Goal: Task Accomplishment & Management: Manage account settings

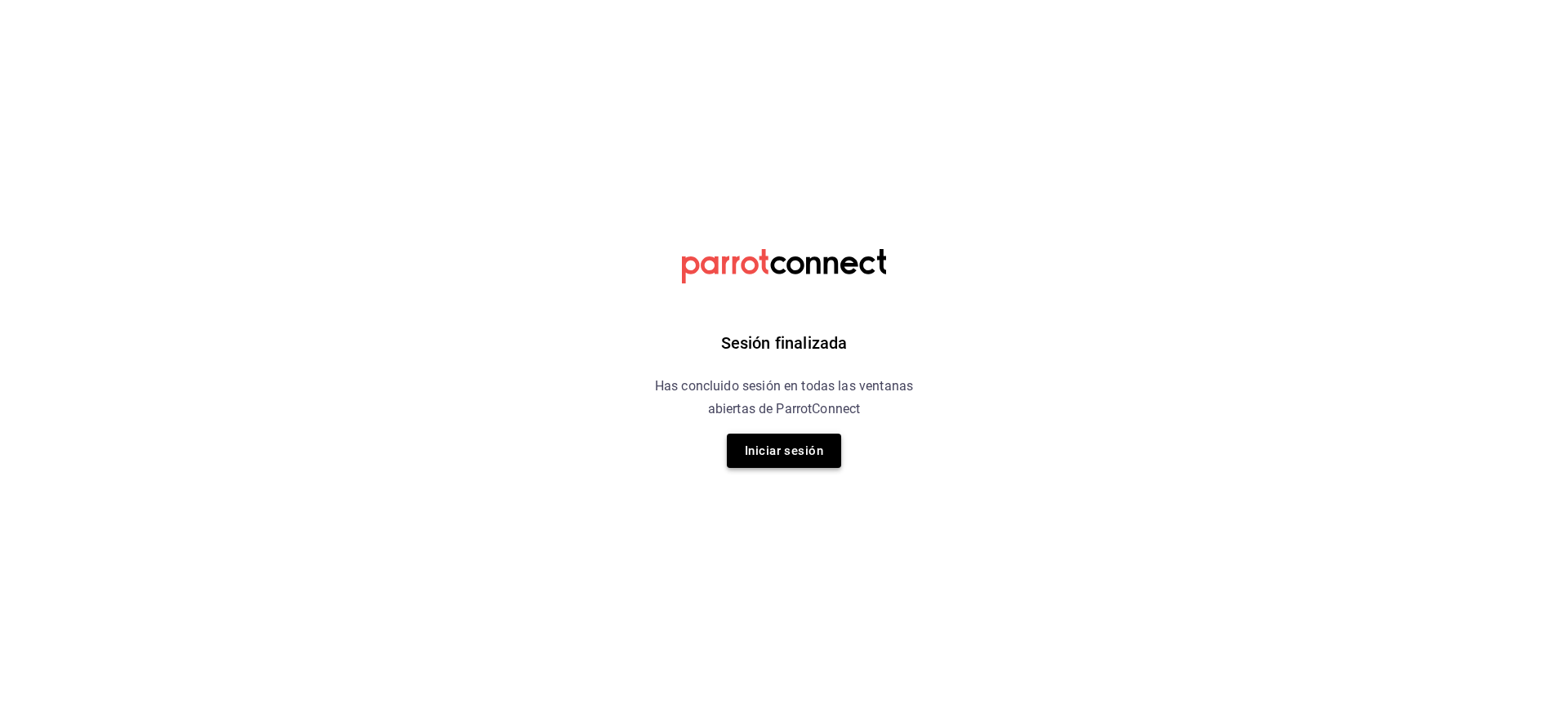
click at [769, 457] on button "Iniciar sesión" at bounding box center [784, 450] width 114 height 34
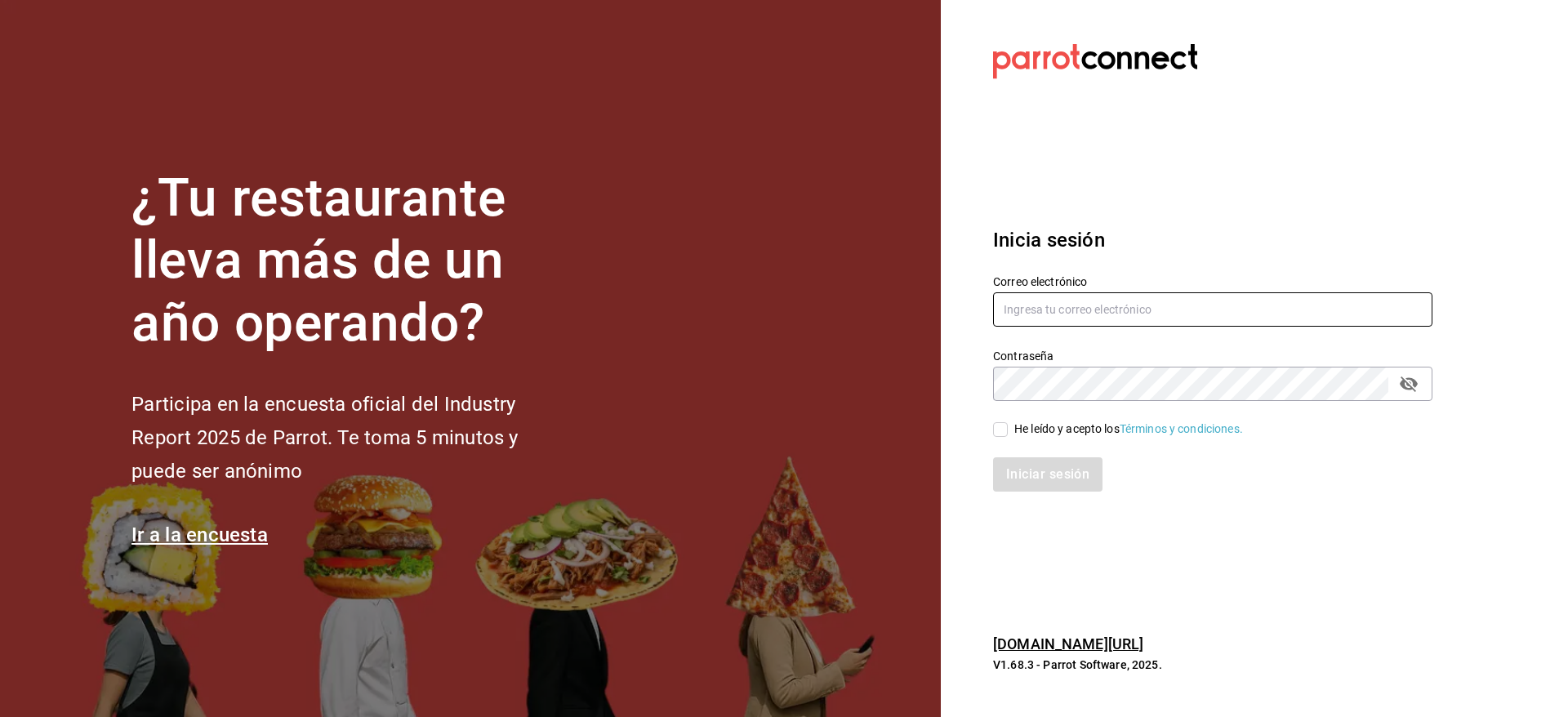
type input "[PERSON_NAME][EMAIL_ADDRESS][PERSON_NAME][DOMAIN_NAME]"
click at [999, 427] on input "He leído y acepto los Términos y condiciones." at bounding box center [1000, 429] width 15 height 15
checkbox input "true"
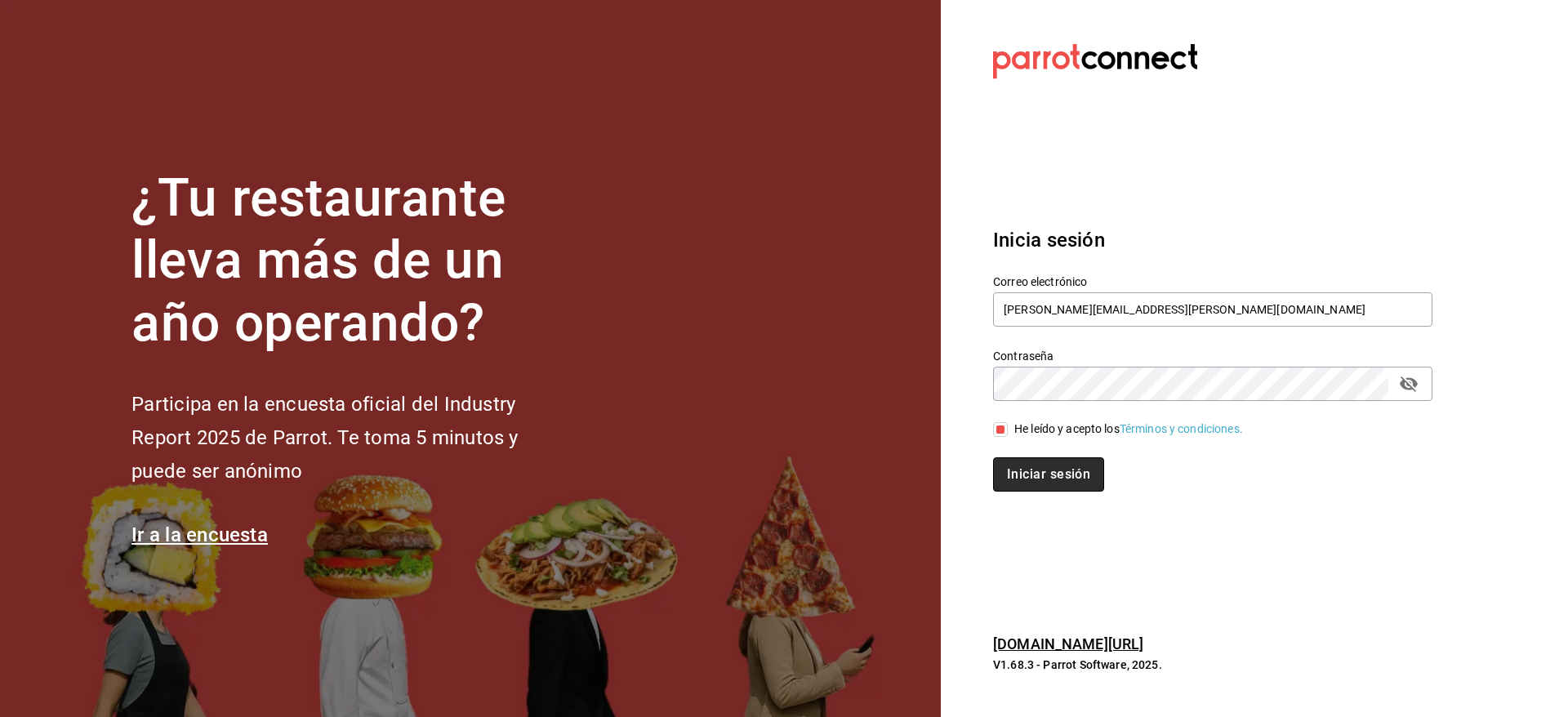
click at [1039, 475] on button "Iniciar sesión" at bounding box center [1049, 474] width 111 height 34
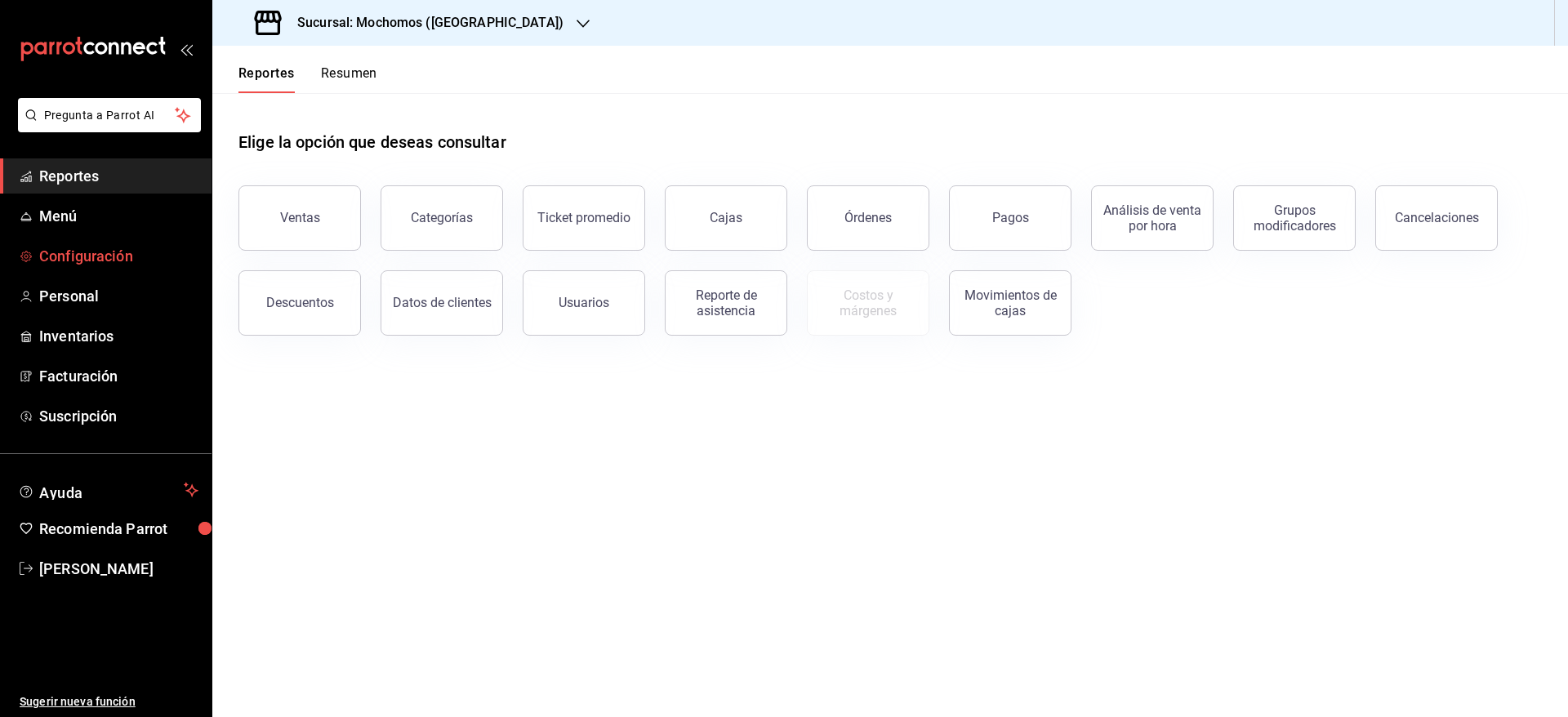
click at [102, 246] on span "Configuración" at bounding box center [119, 256] width 160 height 22
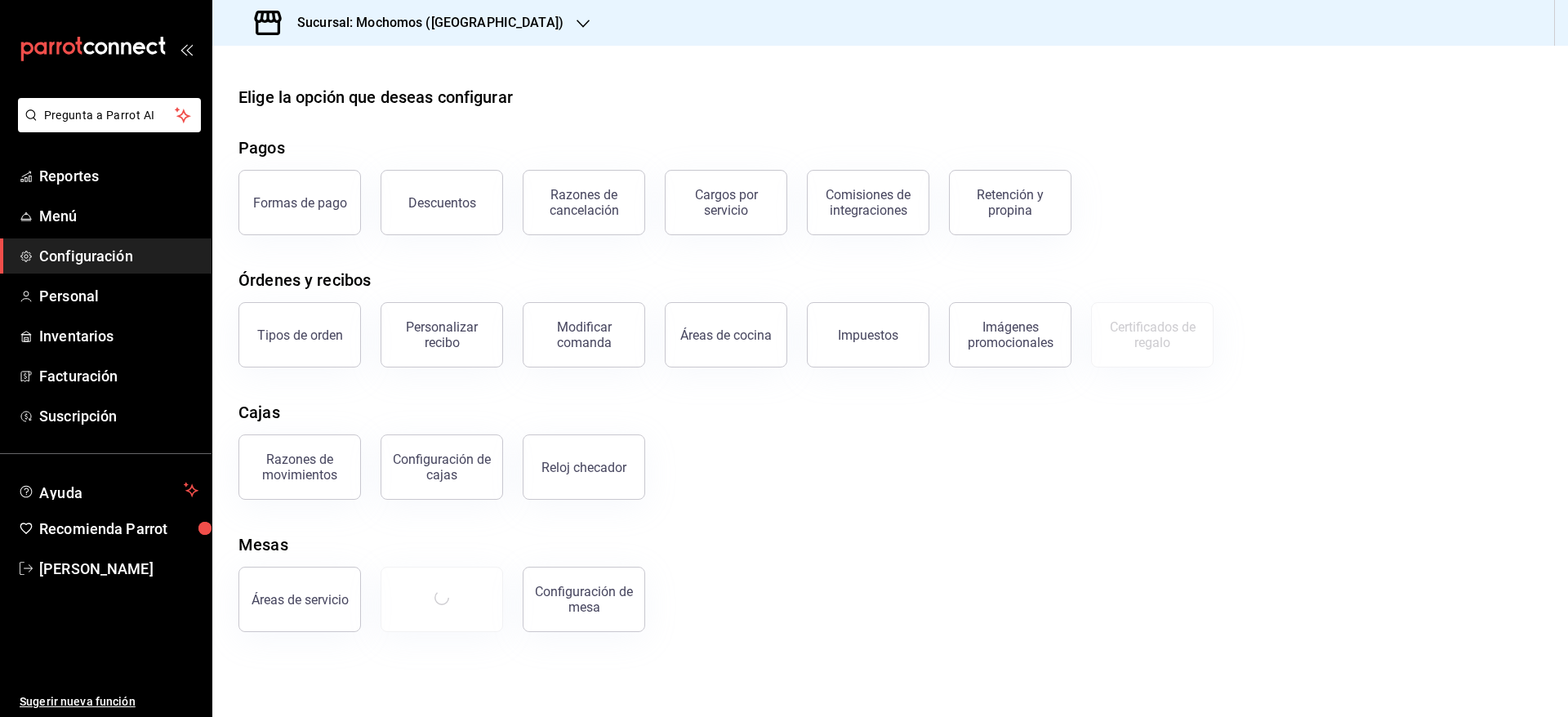
click at [451, 35] on div "Sucursal: Mochomos (Cancun)" at bounding box center [411, 23] width 371 height 45
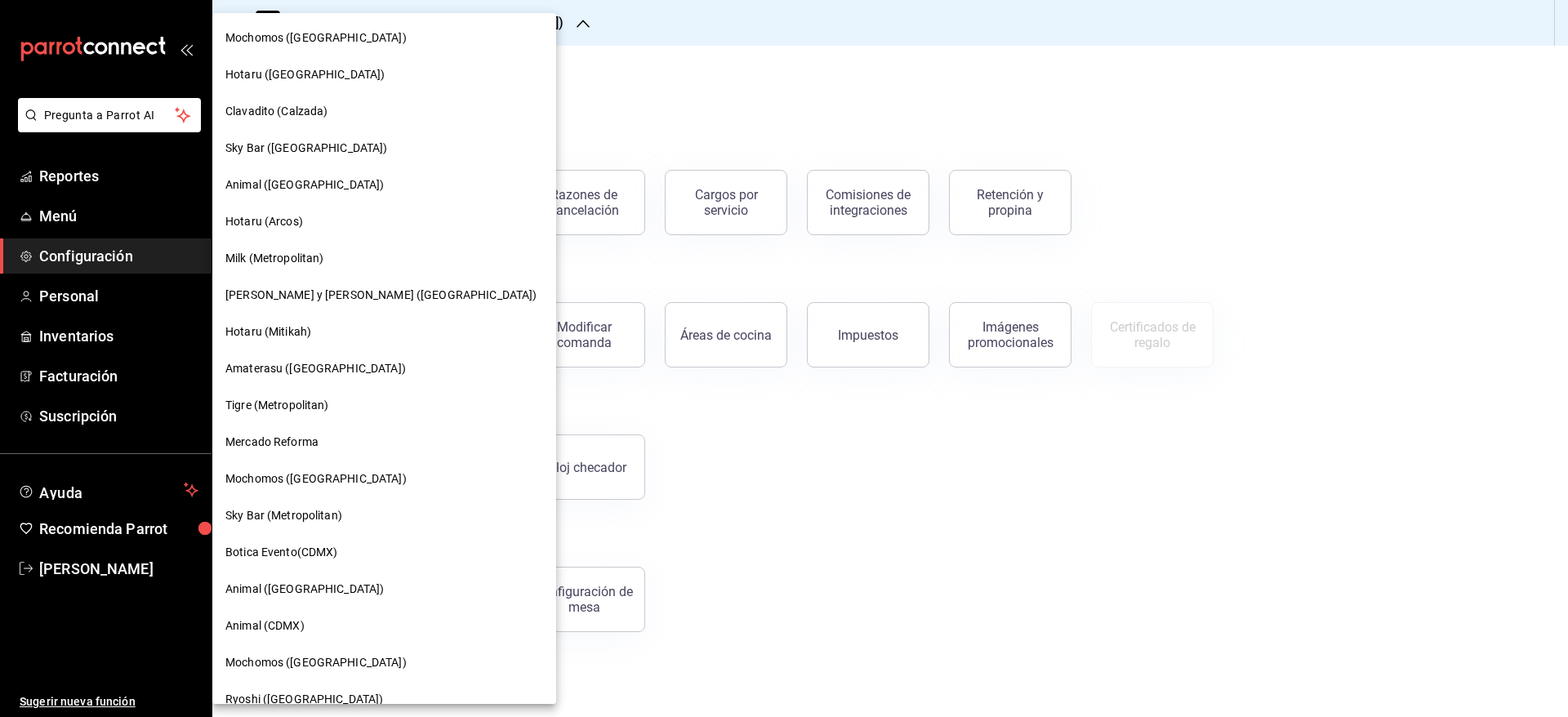
click at [351, 434] on div "Mercado Reforma" at bounding box center [384, 441] width 317 height 17
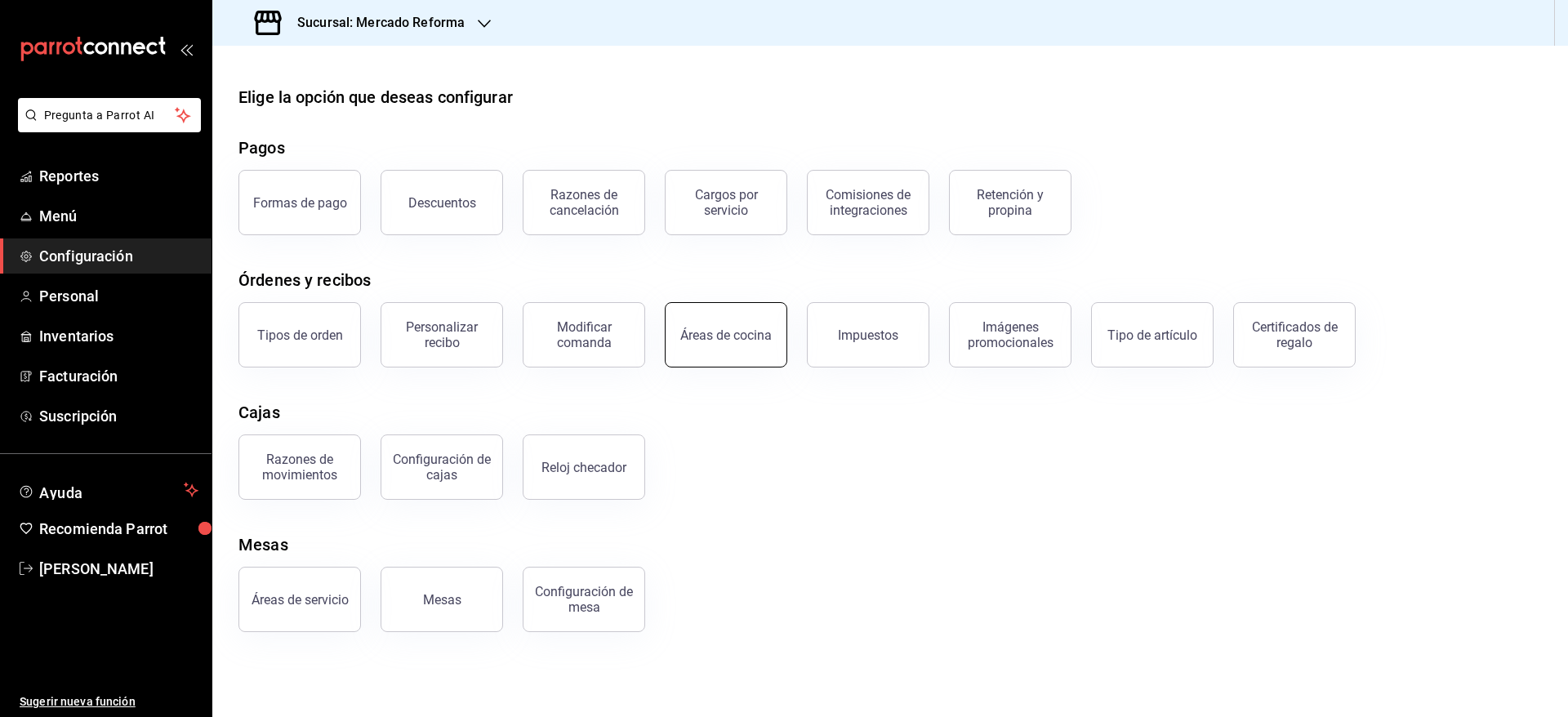
click at [715, 353] on button "Áreas de cocina" at bounding box center [726, 335] width 122 height 65
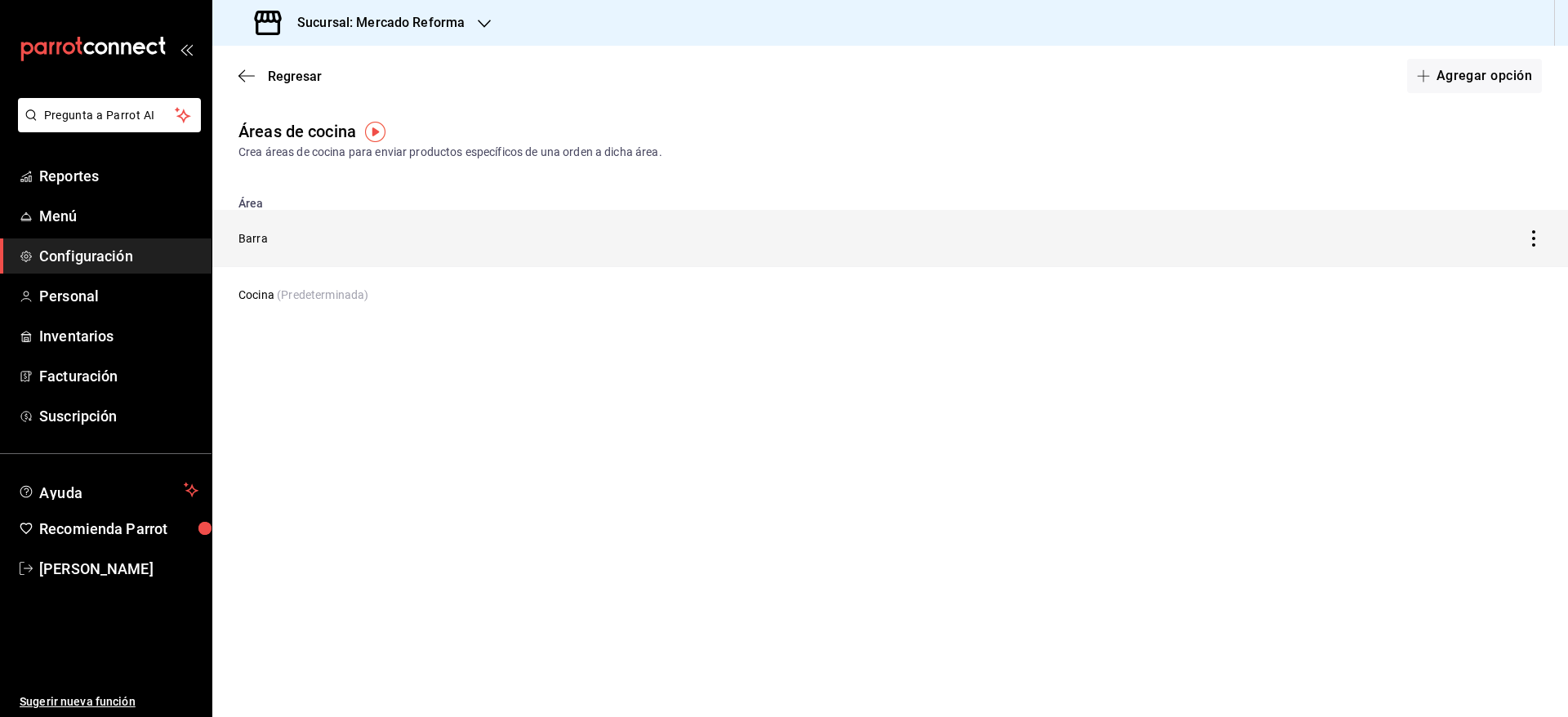
click at [254, 232] on td "Barra" at bounding box center [713, 238] width 1002 height 57
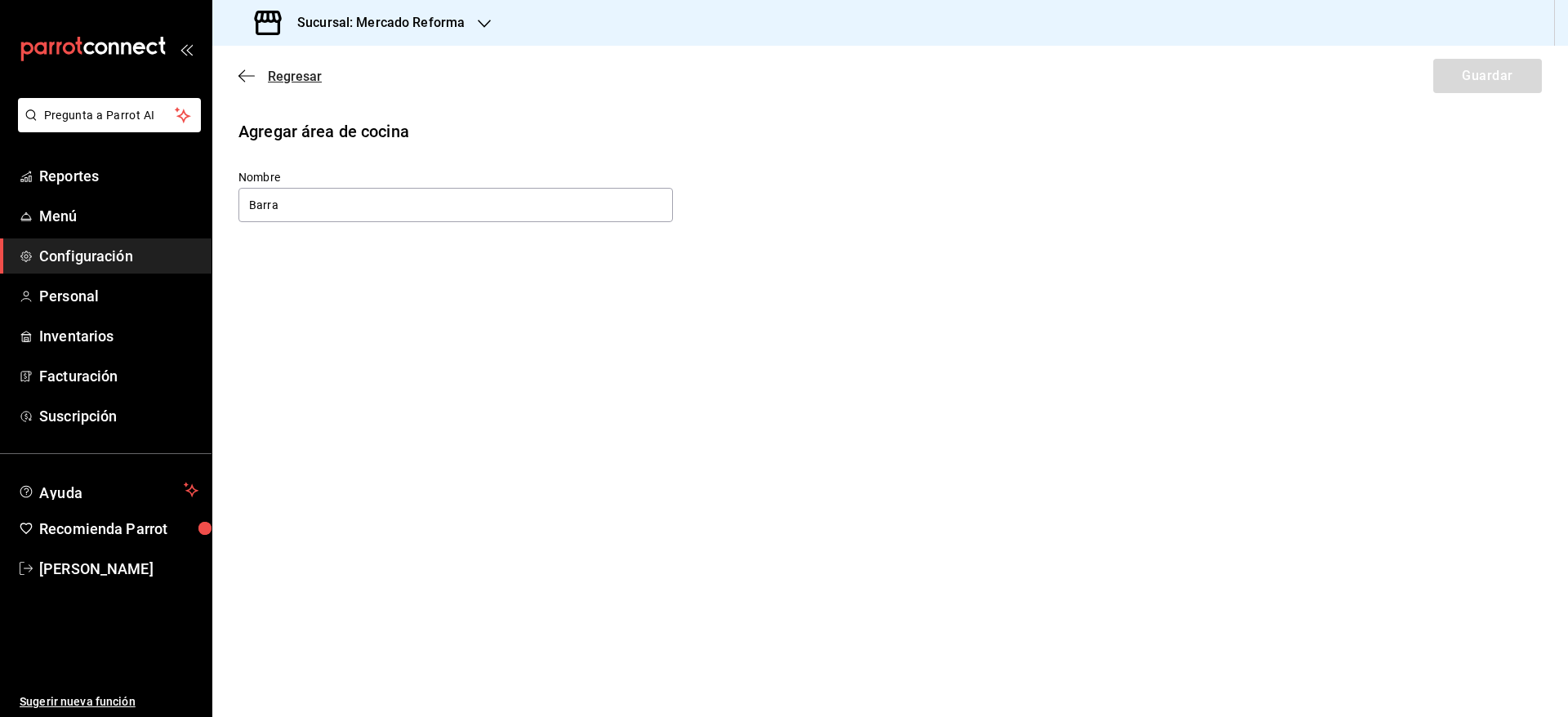
click at [253, 75] on icon "button" at bounding box center [246, 75] width 17 height 1
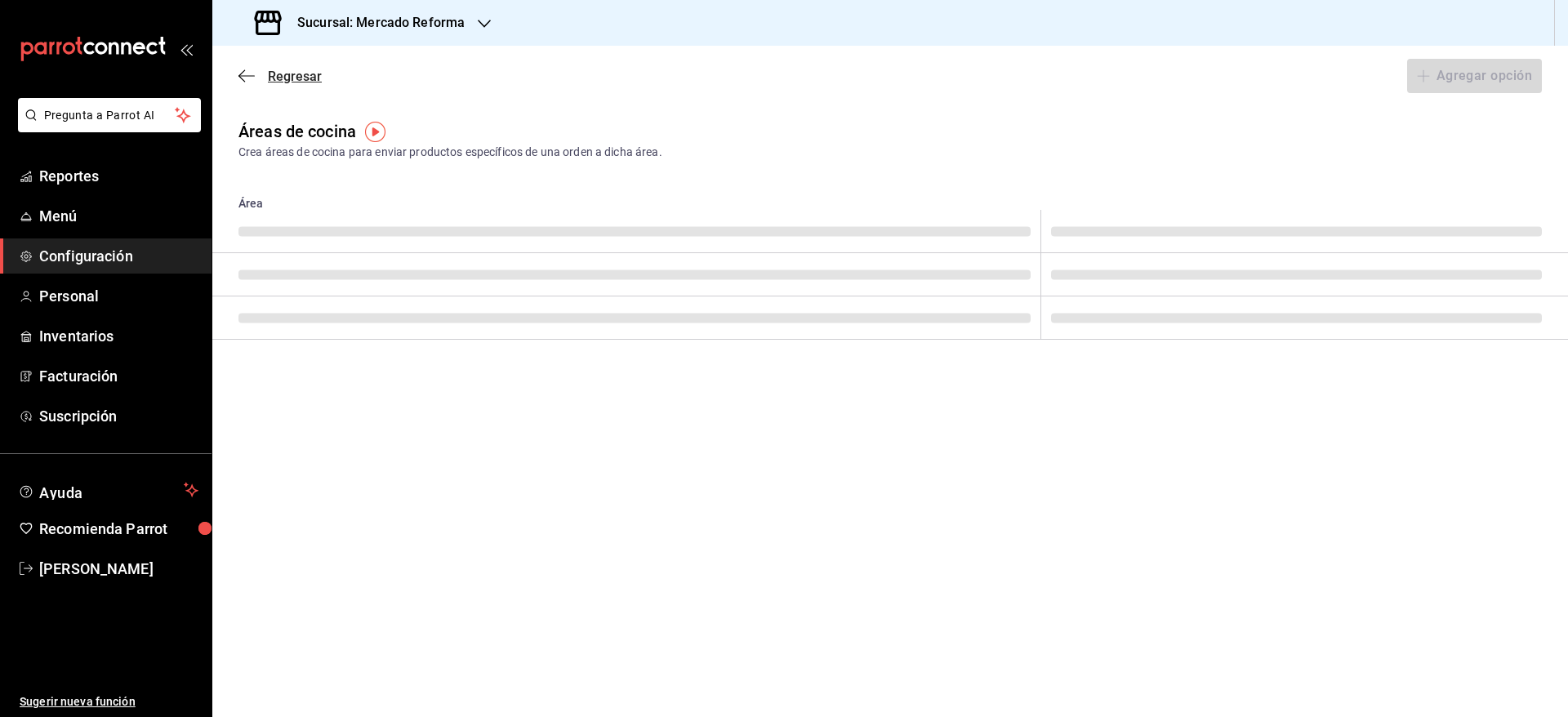
click at [251, 75] on icon "button" at bounding box center [246, 75] width 17 height 1
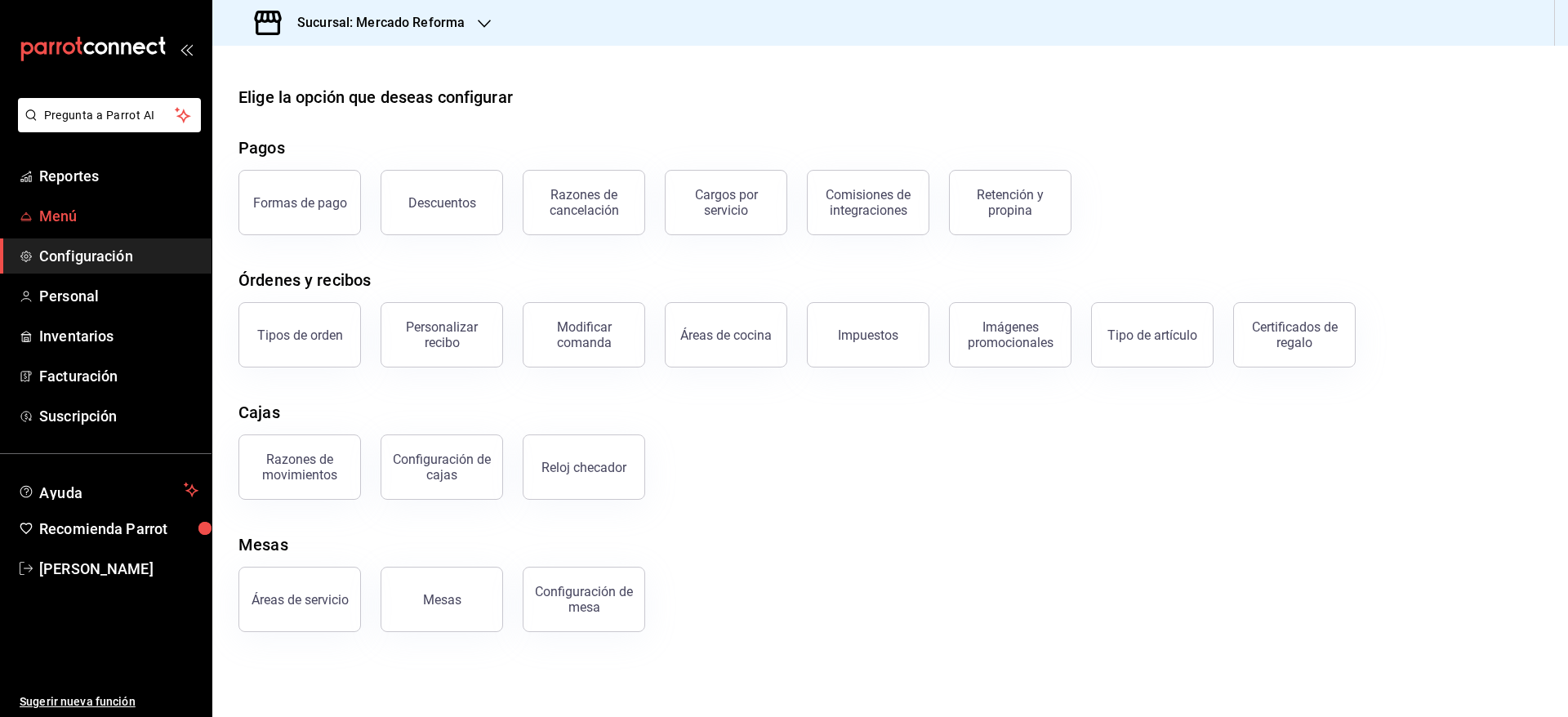
click at [141, 222] on span "Menú" at bounding box center [119, 216] width 160 height 22
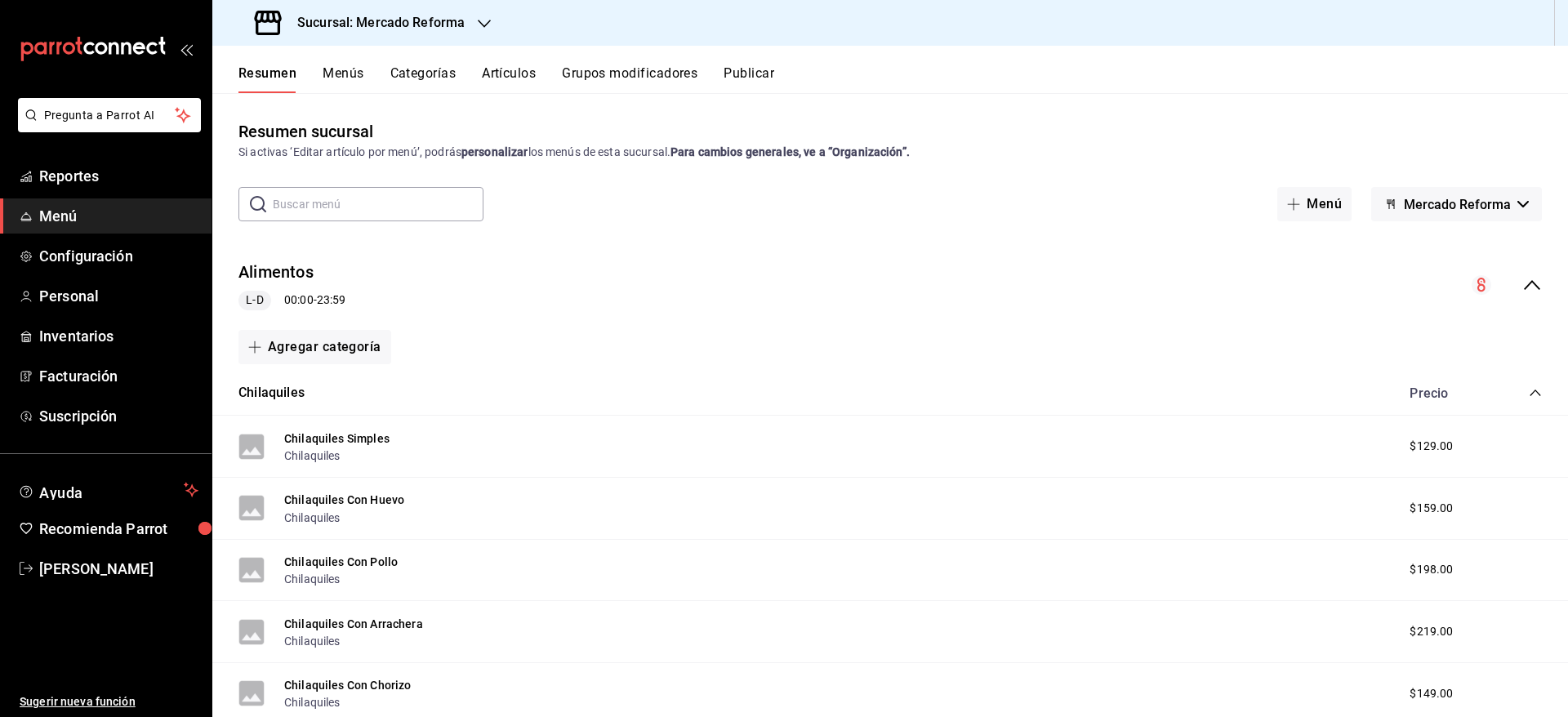
click at [408, 75] on button "Categorías" at bounding box center [423, 79] width 66 height 28
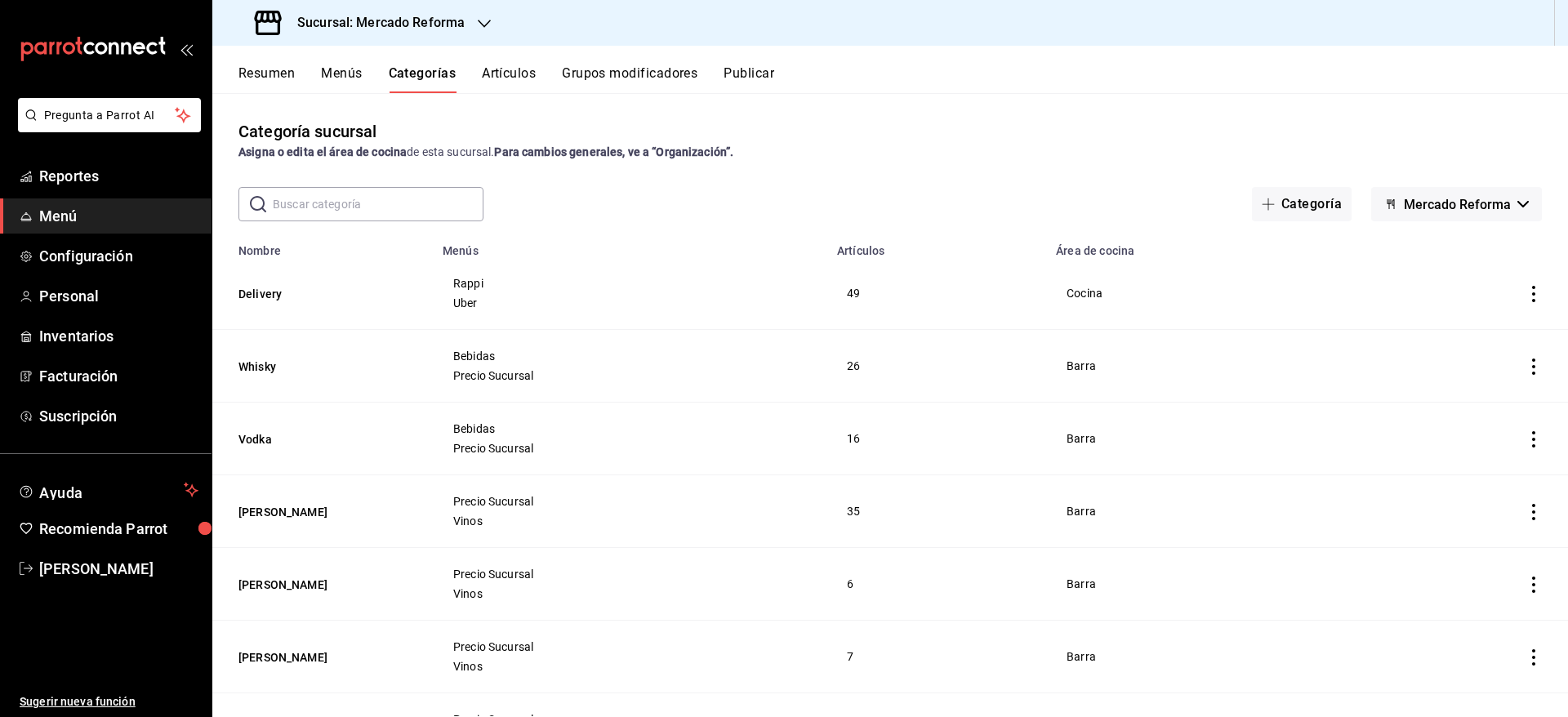
click at [516, 80] on button "Artículos" at bounding box center [509, 79] width 54 height 28
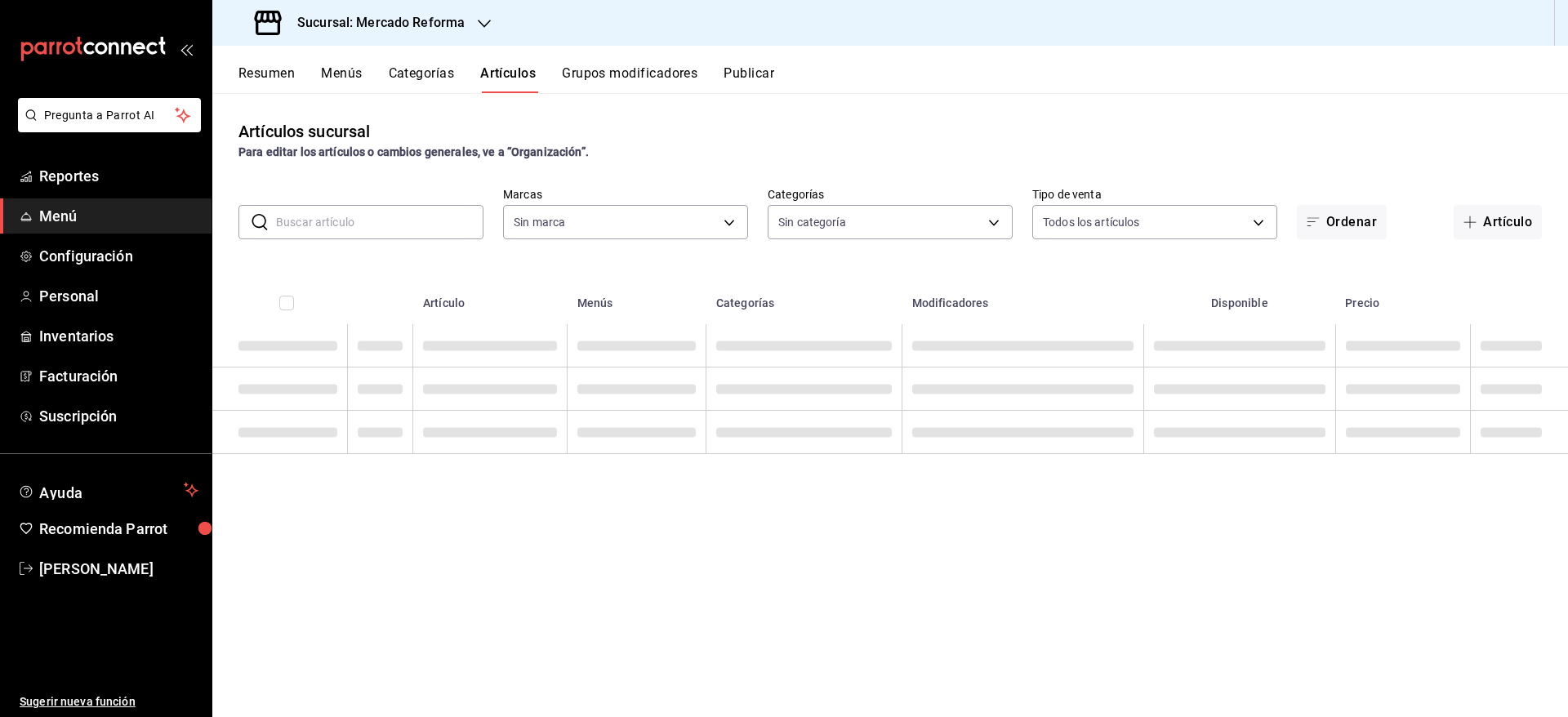
click at [403, 227] on input "text" at bounding box center [379, 222] width 208 height 33
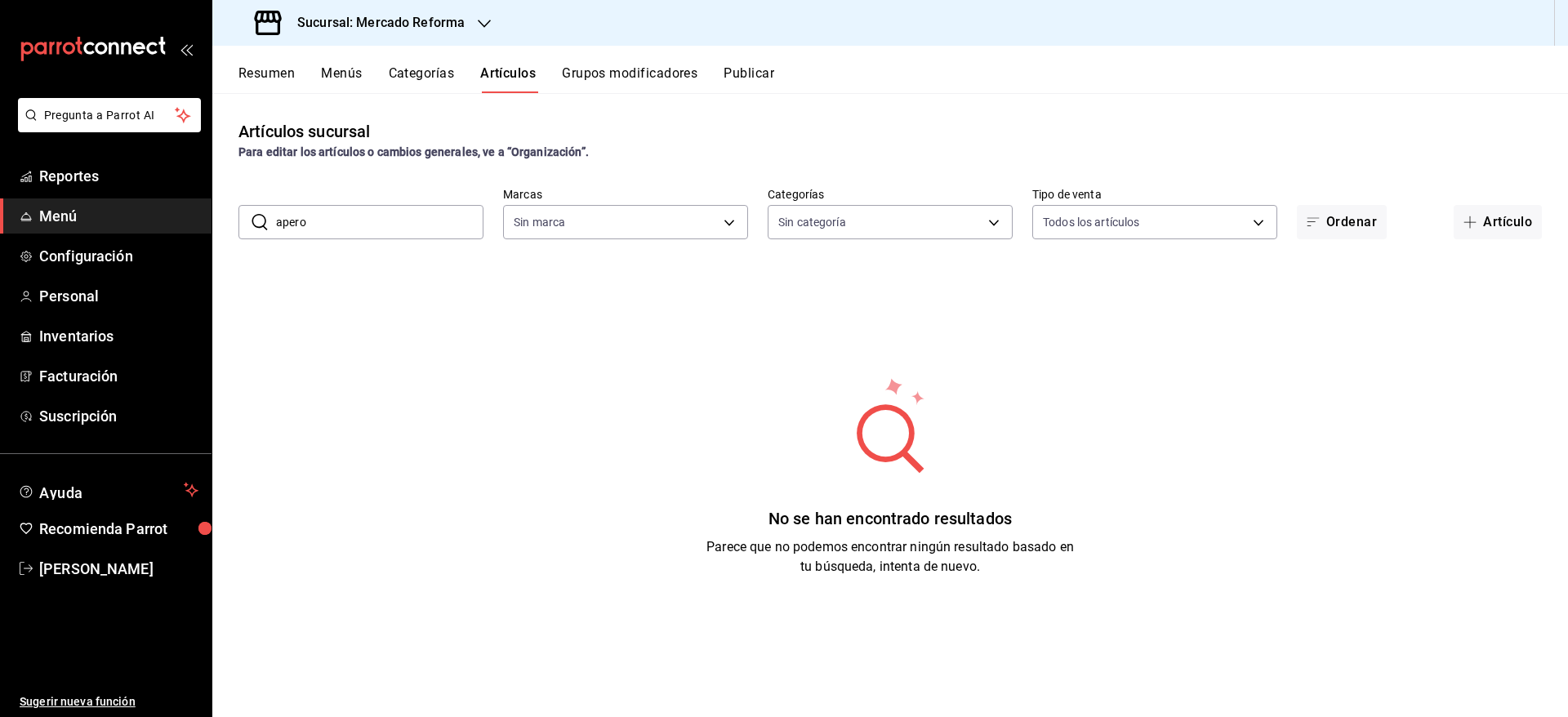
type input "aperol"
type input "ae828a00-f9e9-46fb-a95c-bc024de736cf"
type input "a"
click at [430, 232] on input "text" at bounding box center [379, 222] width 208 height 33
type input "aperol"
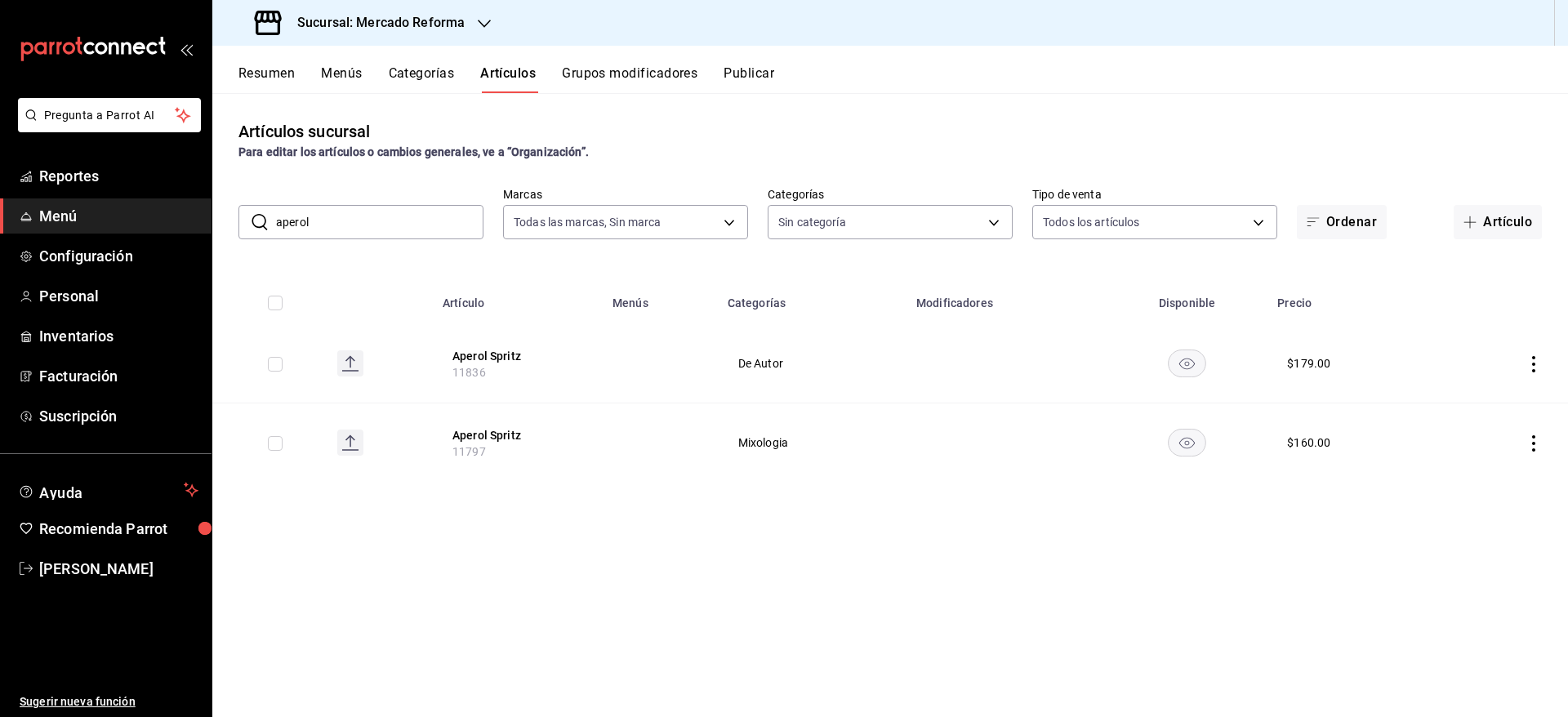
click at [475, 345] on th "Aperol Spritz 11836" at bounding box center [517, 363] width 170 height 79
click at [486, 356] on button "Aperol Spritz" at bounding box center [517, 356] width 131 height 17
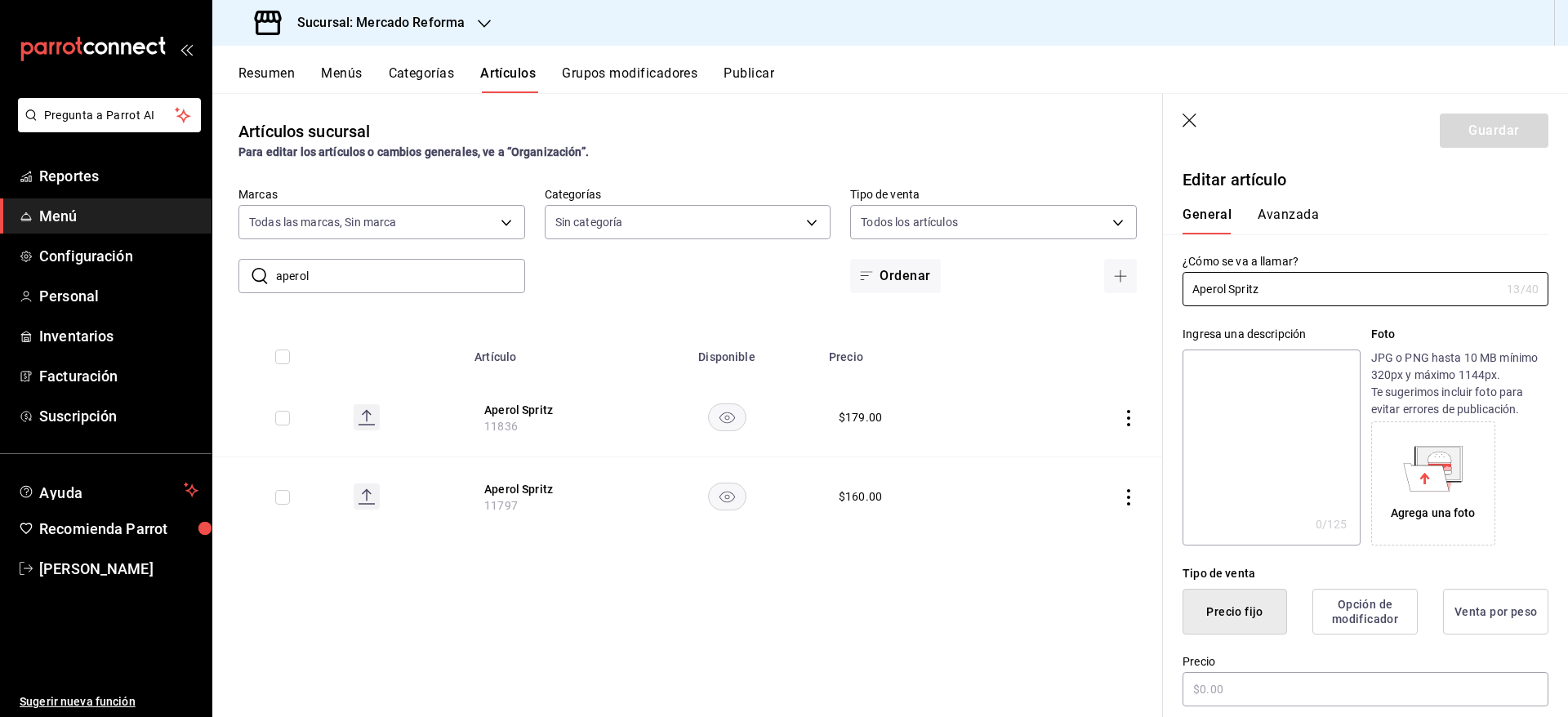
type input "$179.00"
type input "E48"
type input "90101500"
radio input "true"
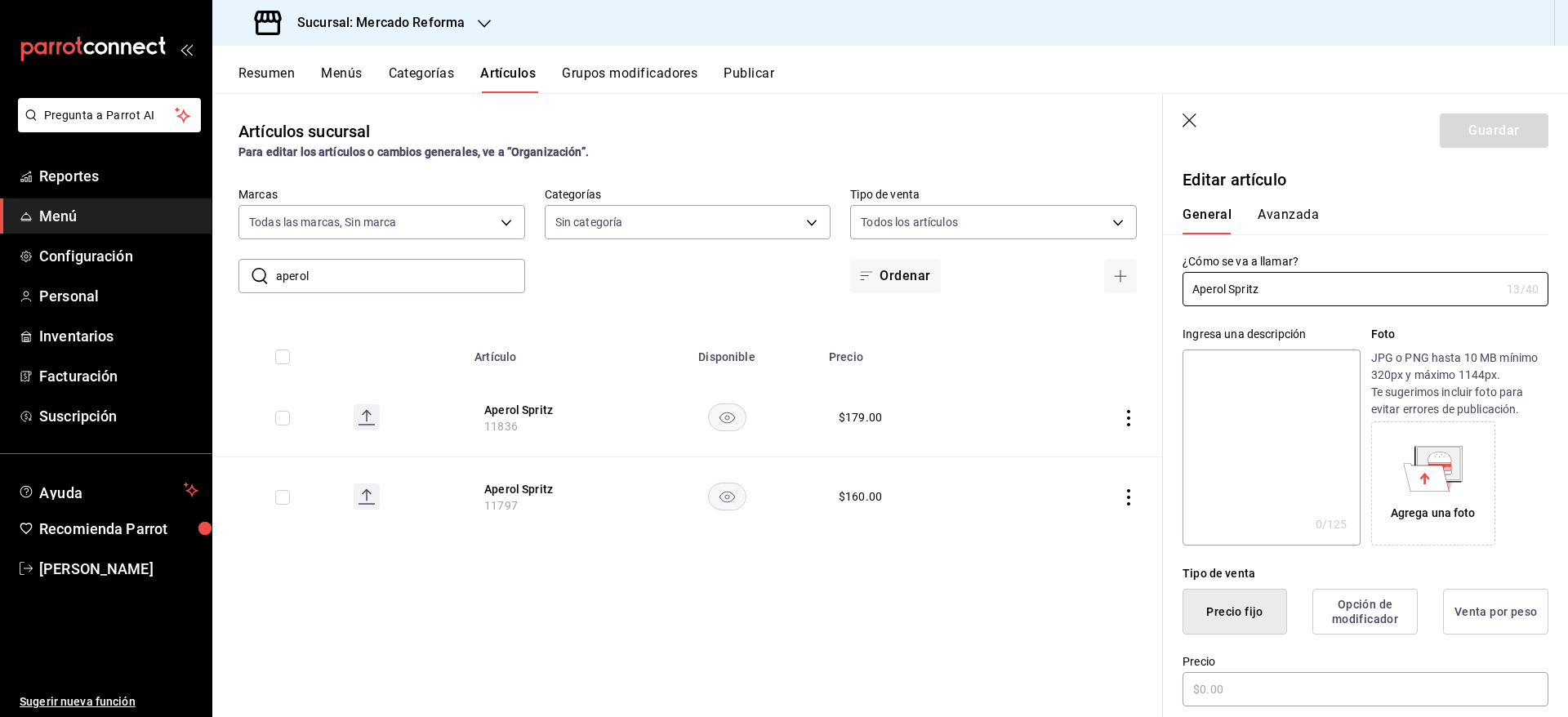
type input "8b99f038-1433-4a48-977c-97a1ecafe181"
click at [1282, 208] on button "Avanzada" at bounding box center [1288, 221] width 61 height 28
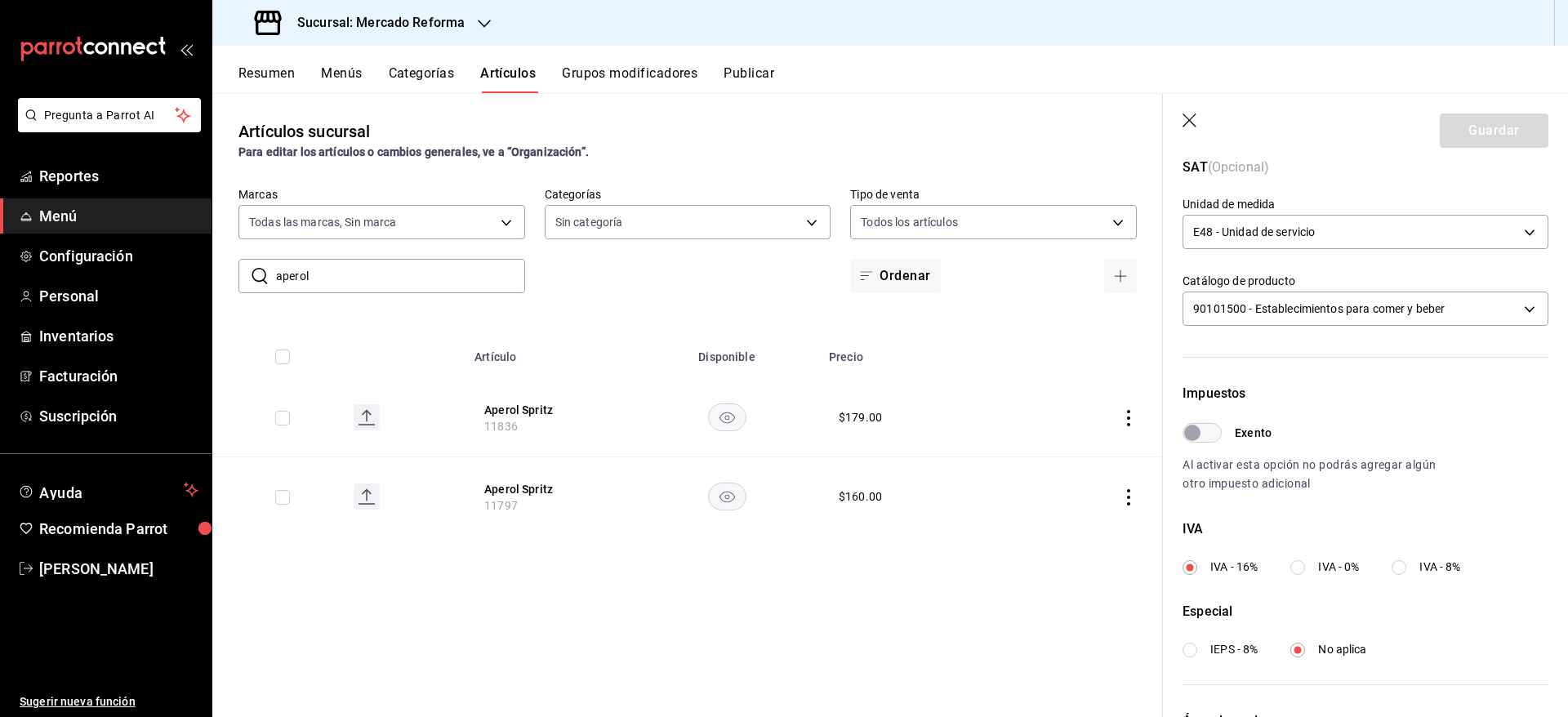
scroll to position [436, 0]
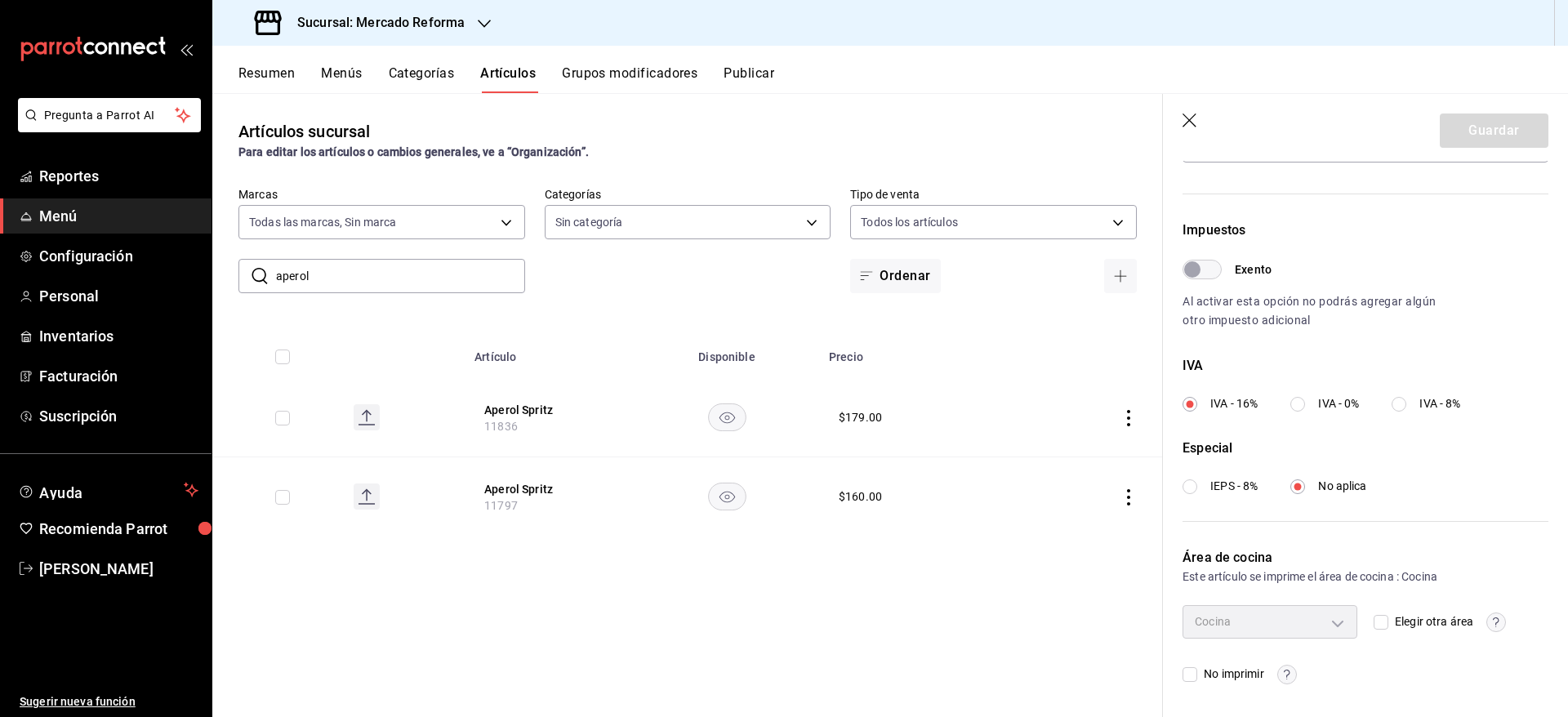
click at [1374, 622] on input "Elegir otra área" at bounding box center [1381, 621] width 15 height 15
checkbox input "true"
click at [1320, 625] on body "Pregunta a Parrot AI Reportes Menú Configuración Personal Inventarios Facturaci…" at bounding box center [784, 358] width 1568 height 717
click at [1228, 655] on span "Barra" at bounding box center [1278, 659] width 109 height 17
type input "b323e40e-db3e-41d5-b2f4-1dc0c3e2502a"
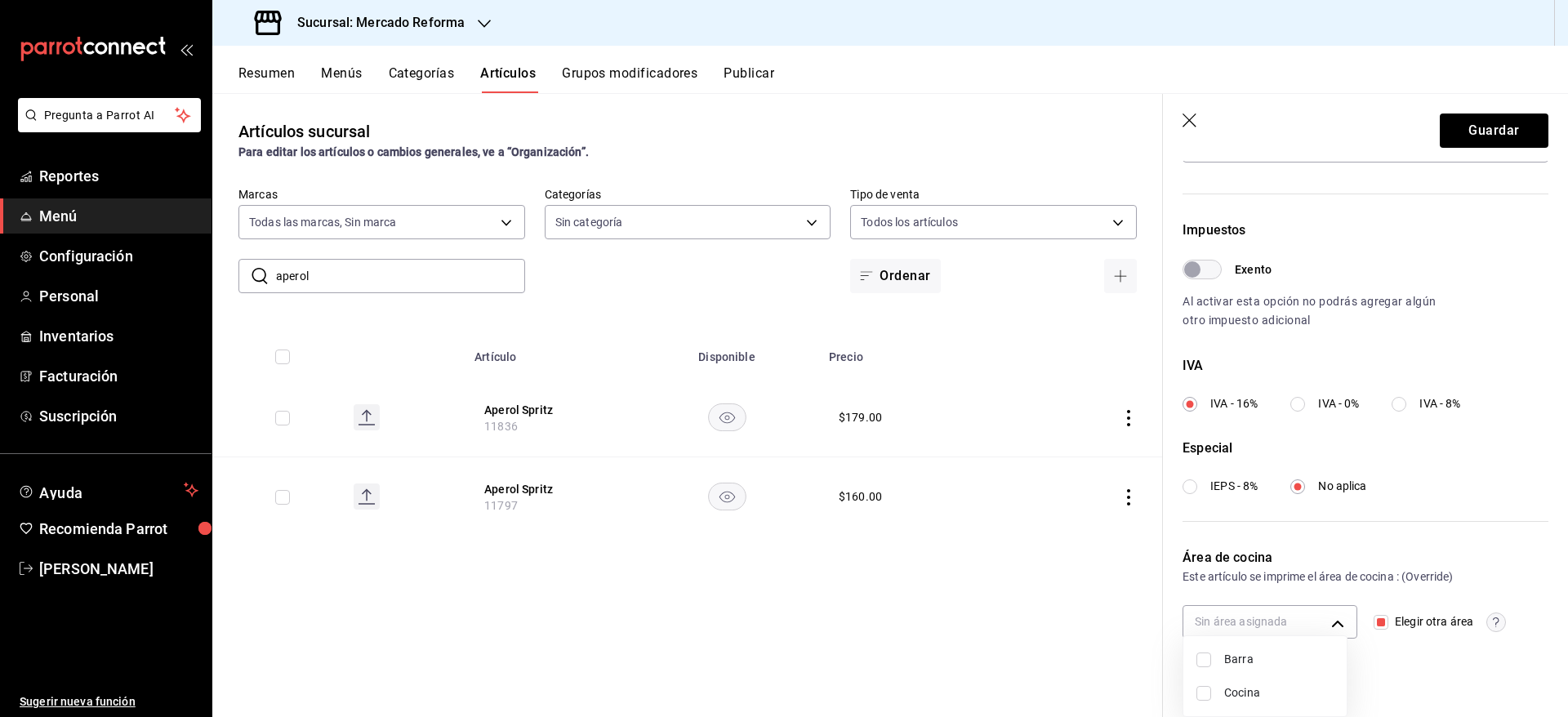
checkbox input "true"
click at [1465, 129] on div at bounding box center [784, 358] width 1568 height 717
click at [1460, 130] on button "Guardar" at bounding box center [1494, 130] width 108 height 34
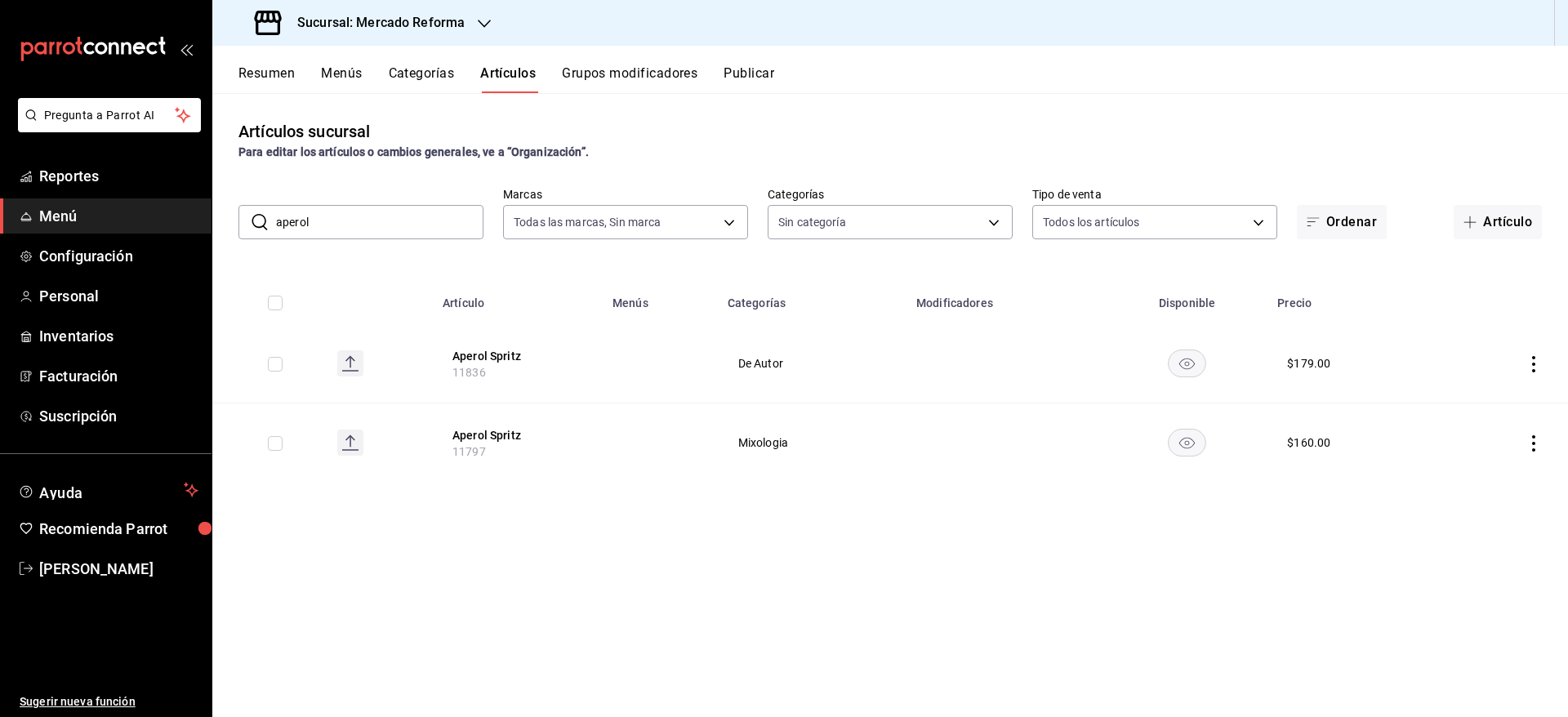
click at [439, 69] on button "Categorías" at bounding box center [422, 79] width 66 height 28
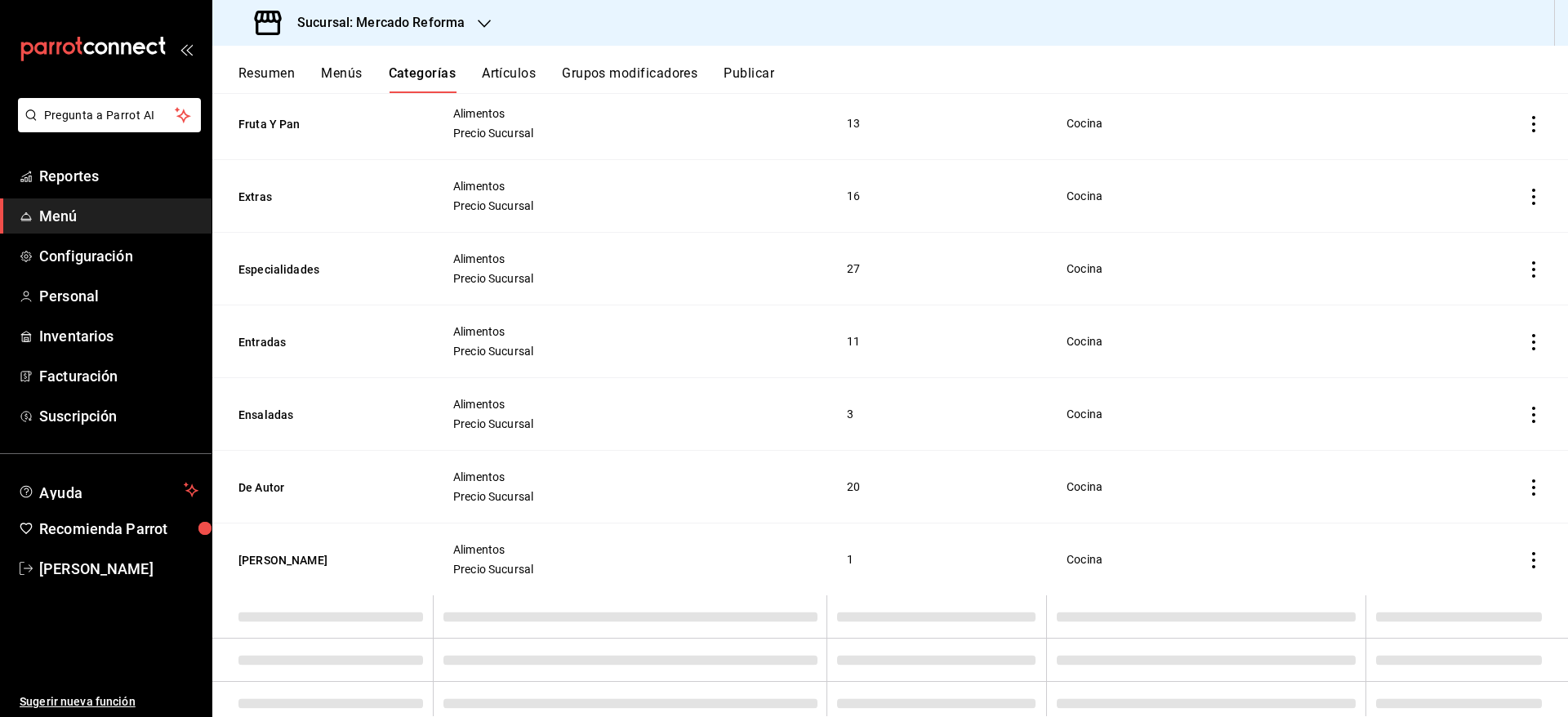
scroll to position [2565, 0]
click at [267, 487] on button "De Autor" at bounding box center [320, 489] width 164 height 17
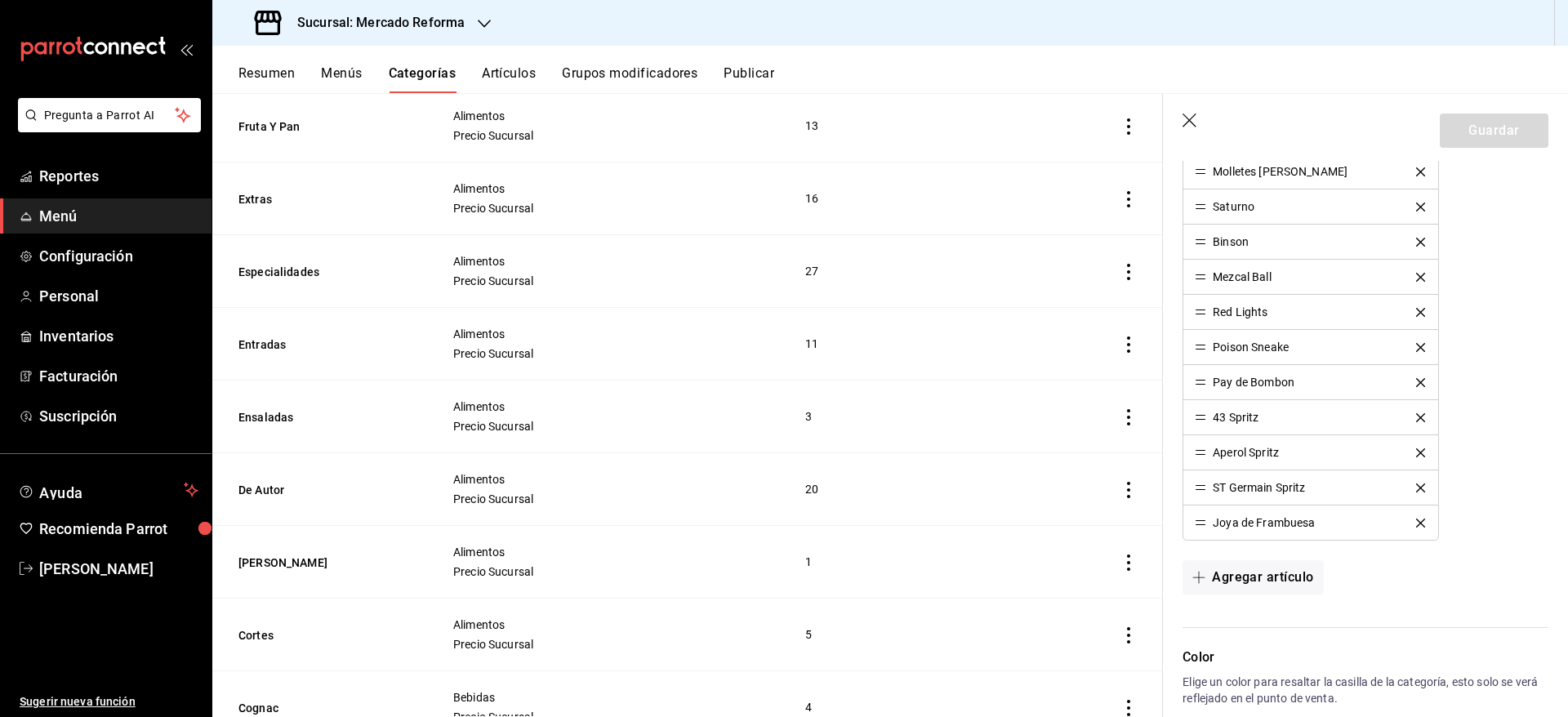
scroll to position [918, 0]
click at [1186, 117] on icon "button" at bounding box center [1191, 121] width 17 height 17
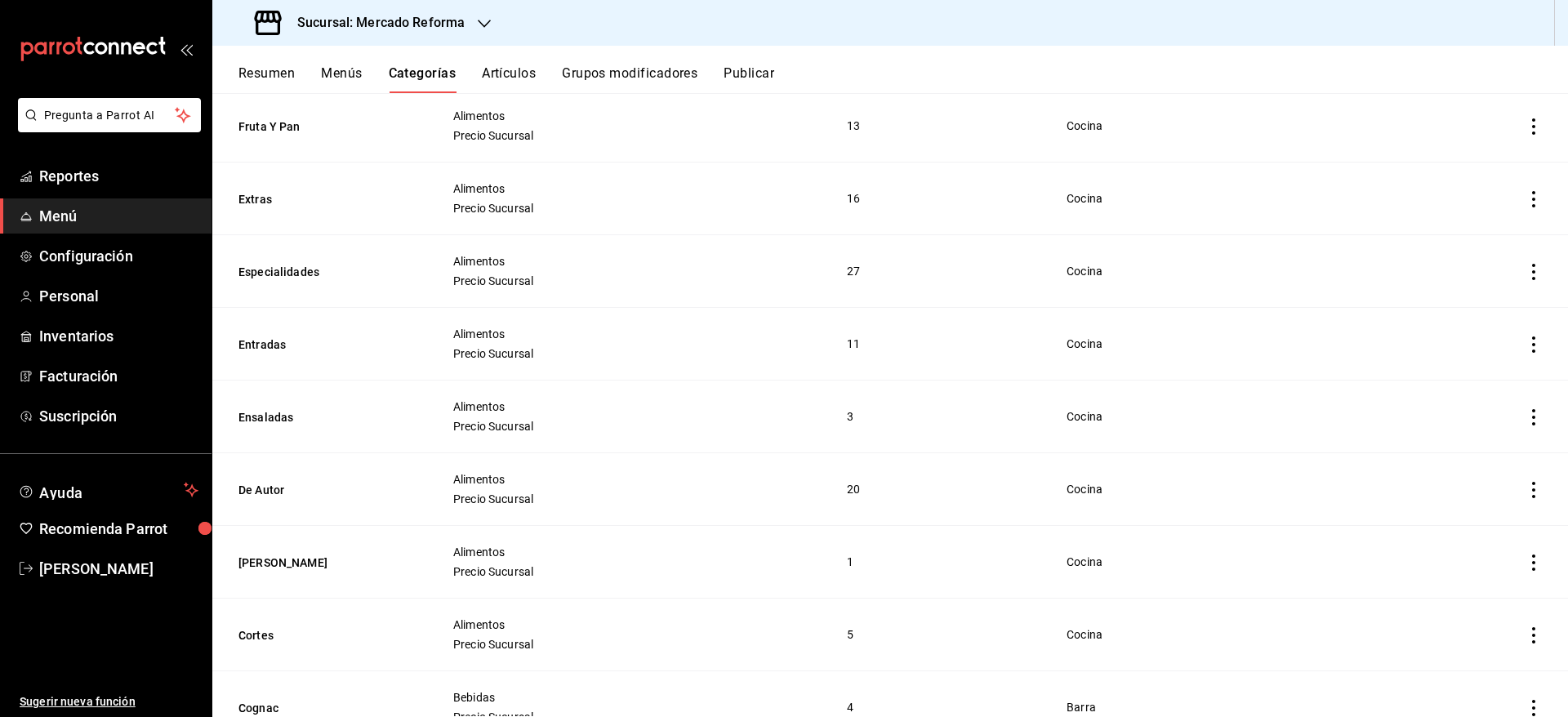
click at [383, 23] on h3 "Sucursal: Mercado Reforma" at bounding box center [374, 23] width 180 height 20
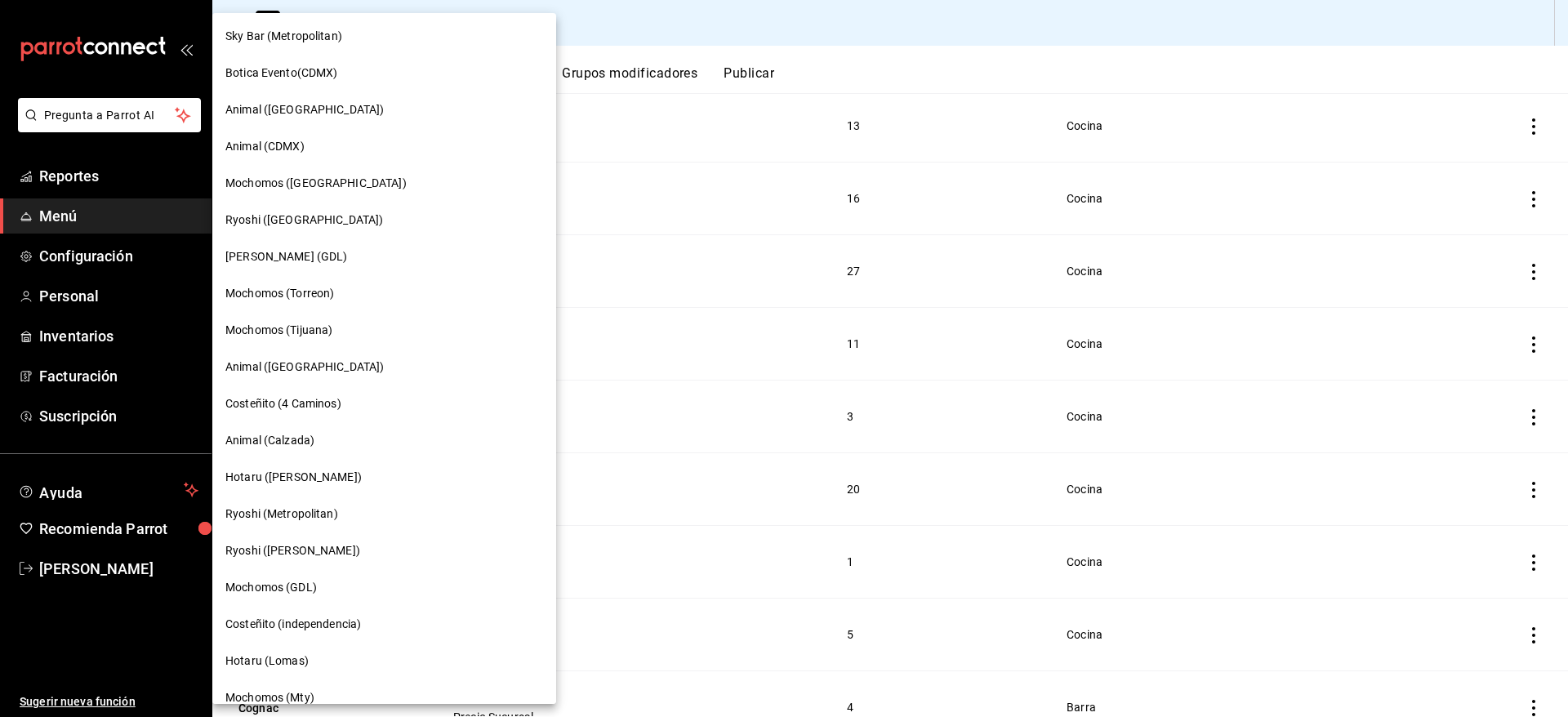
scroll to position [477, 0]
click at [325, 189] on span "Mochomos (Chihuahua)" at bounding box center [316, 185] width 181 height 17
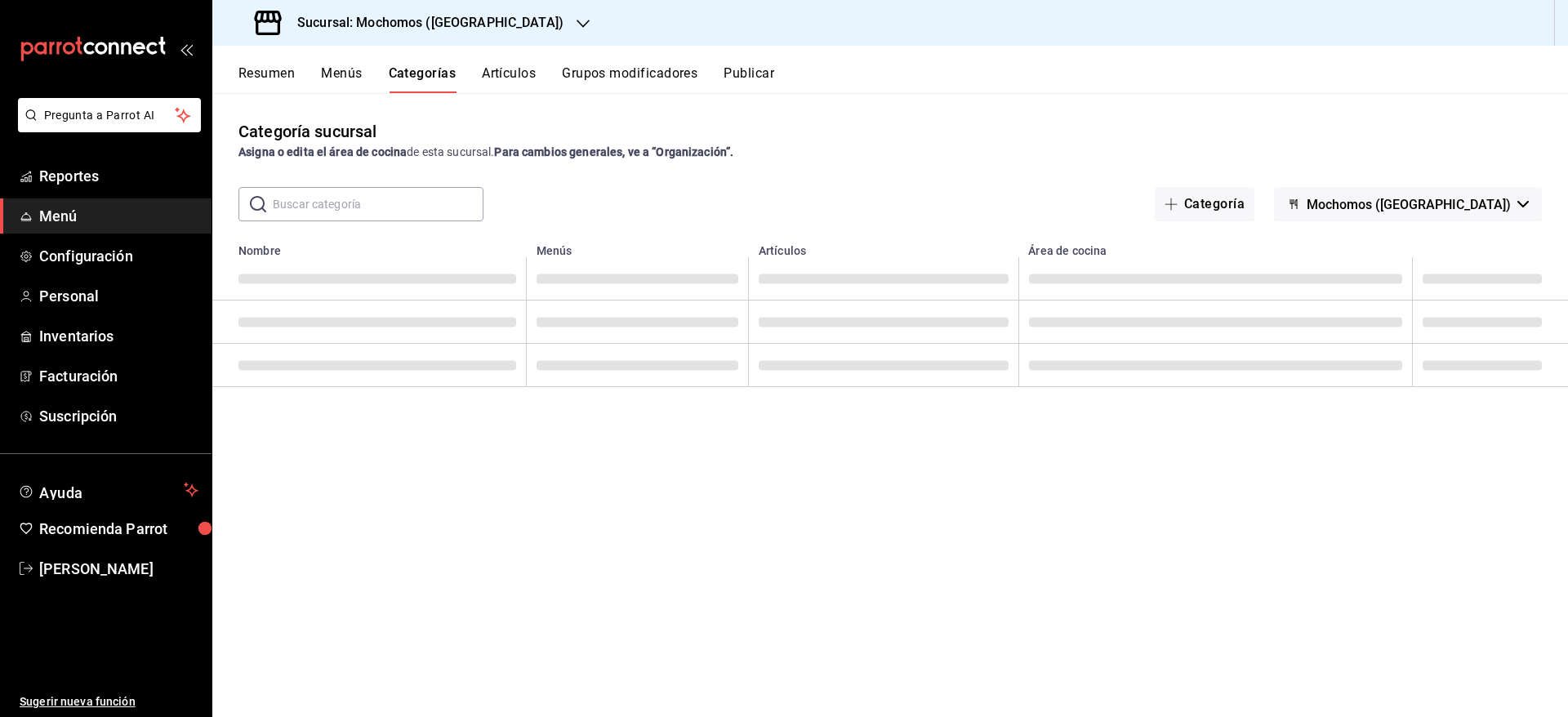
click at [825, 141] on div "Categoría sucursal Asigna o edita el área de cocina de esta sucursal. Para camb…" at bounding box center [890, 140] width 1356 height 41
click at [521, 67] on button "Artículos" at bounding box center [509, 79] width 54 height 28
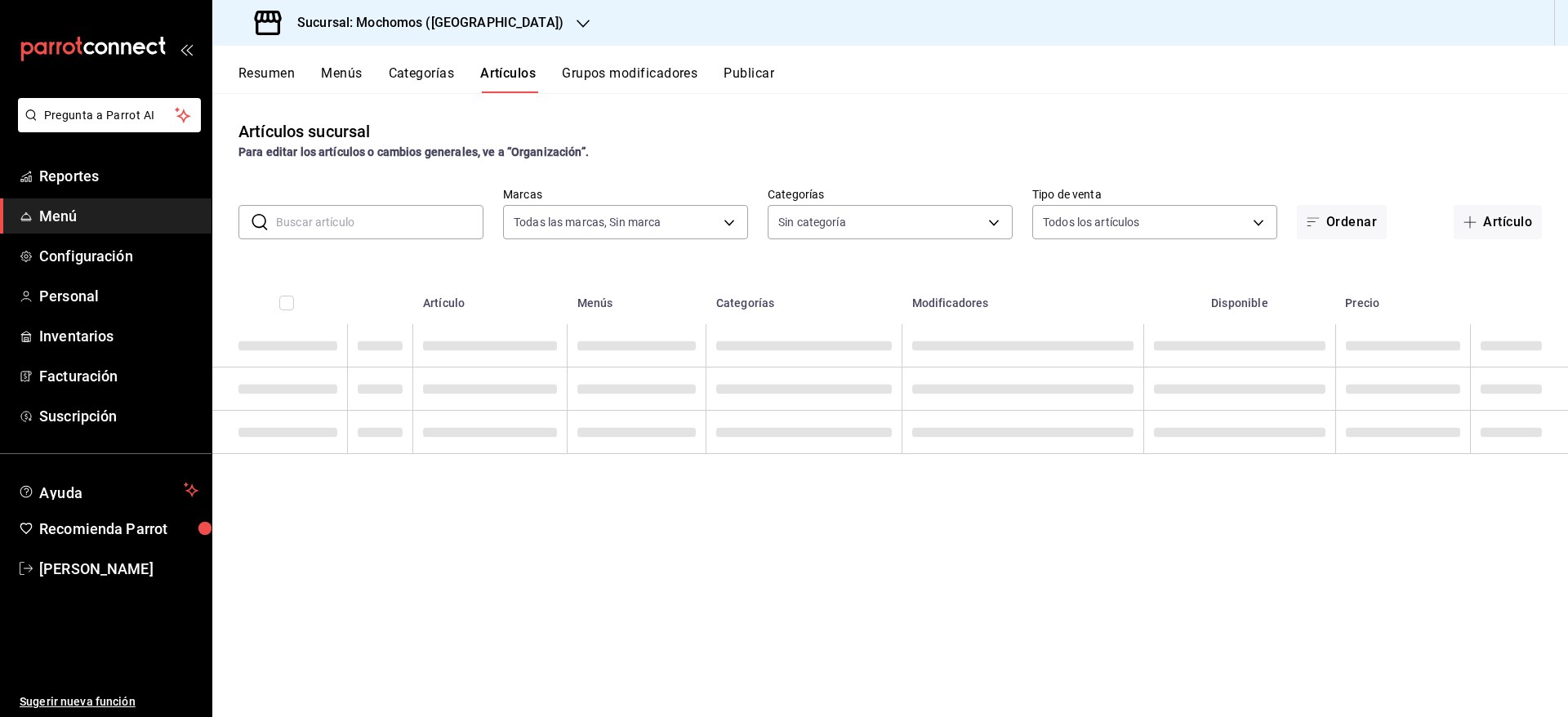
type input "562d5b5b-21a2-4ace-a941-66278f4a6c49"
type input "2d195258-a112-483e-9c41-0e6351594330,d48f3e9a-3ab1-4b8f-8ab3-d3938f1810f2,a94d4…"
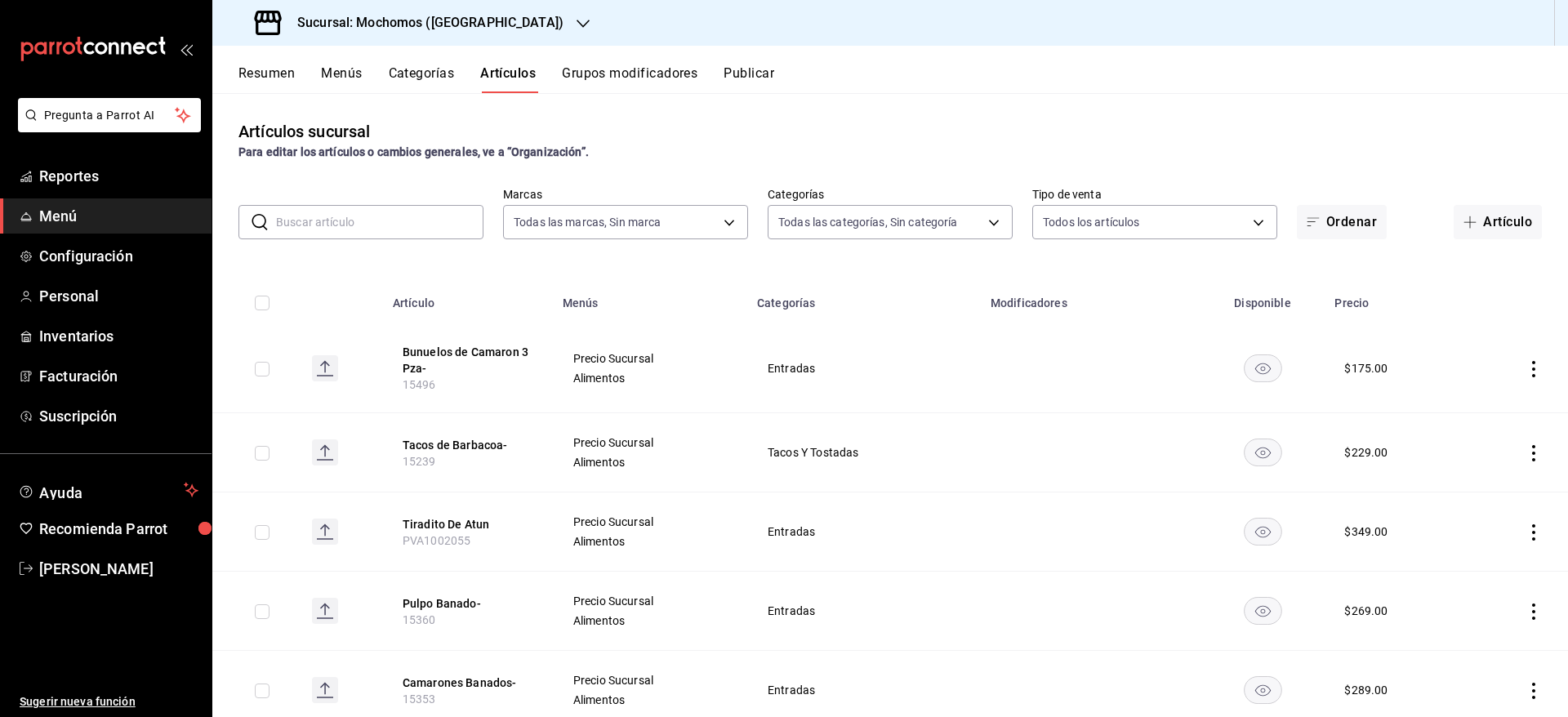
click at [521, 67] on button "Artículos" at bounding box center [508, 79] width 55 height 28
click at [363, 208] on input "text" at bounding box center [379, 222] width 208 height 33
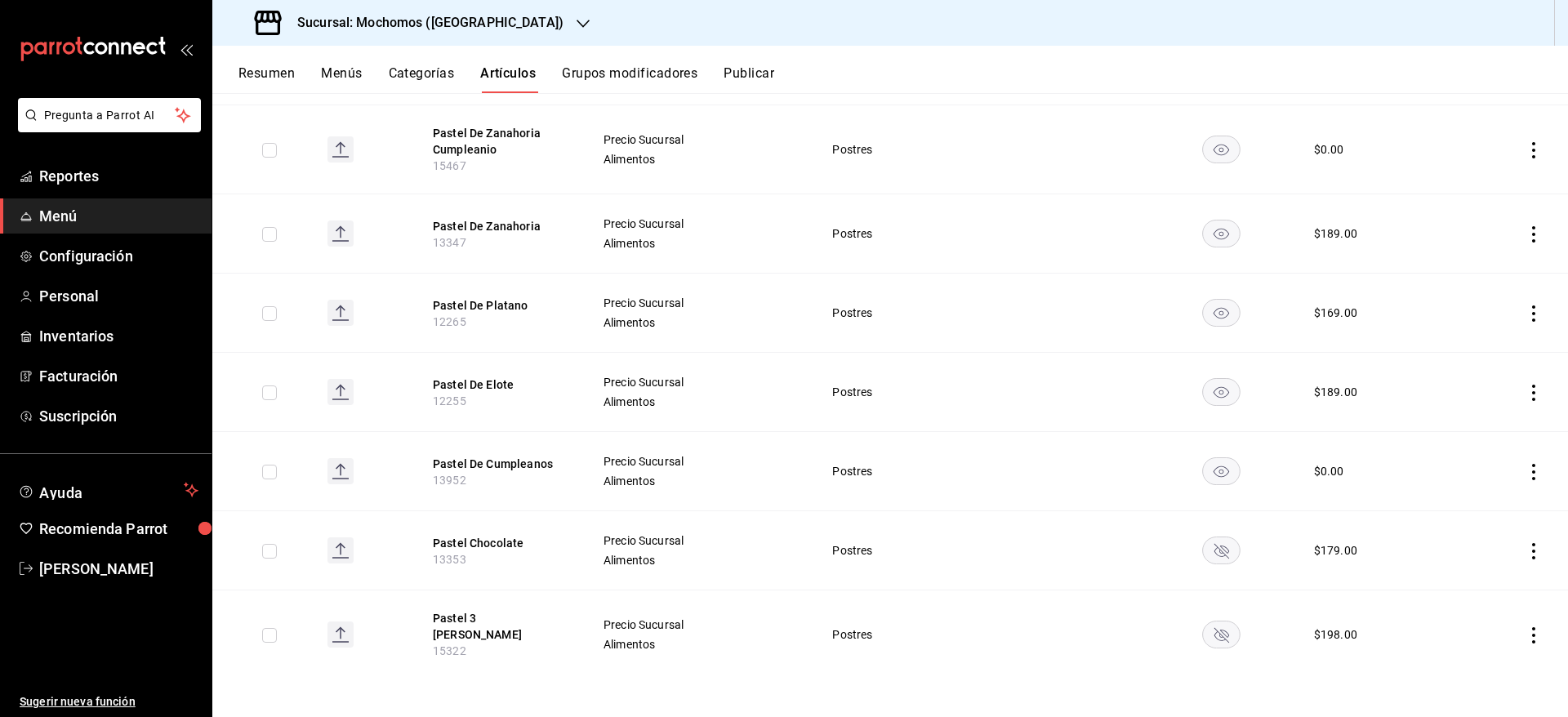
scroll to position [299, 0]
click at [1219, 550] on rect "availability-product" at bounding box center [1221, 549] width 37 height 27
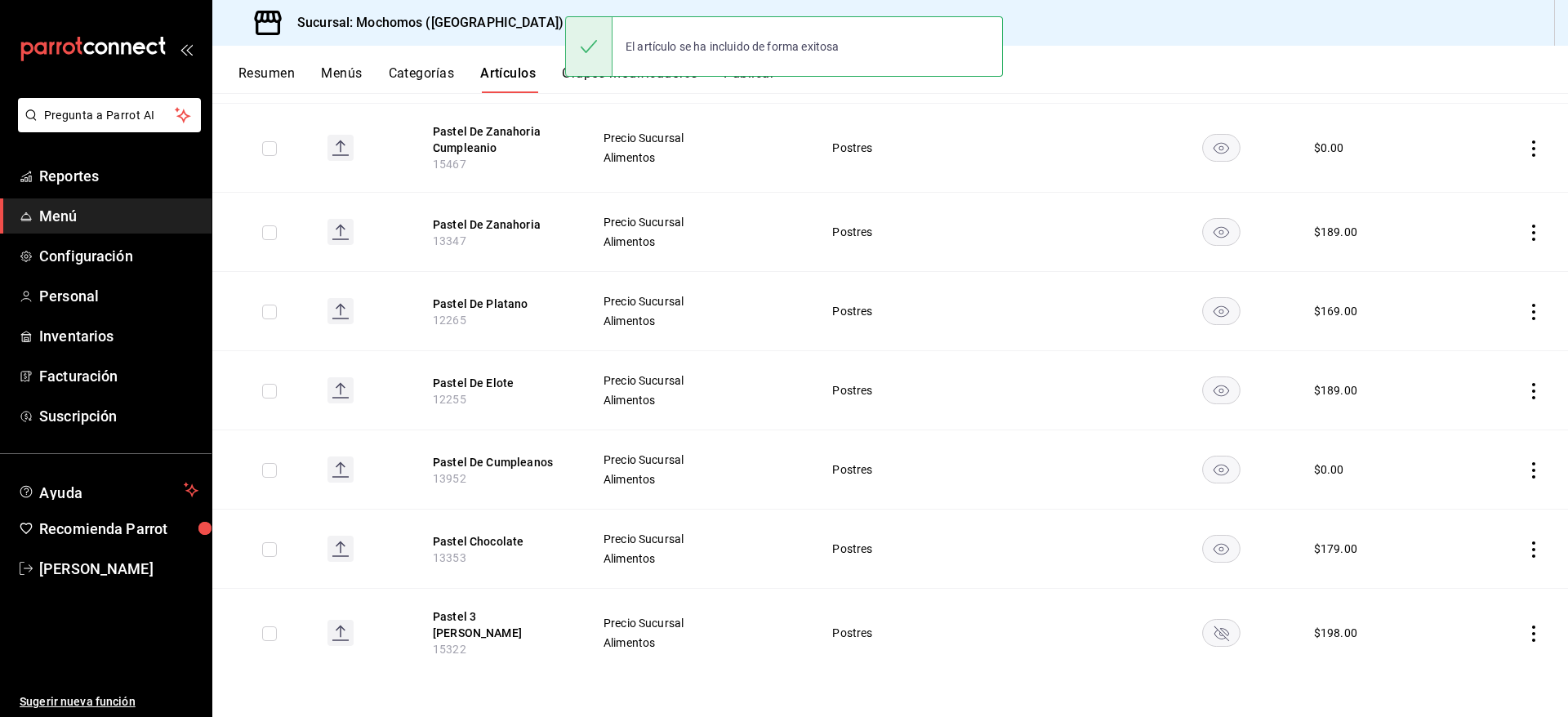
scroll to position [0, 0]
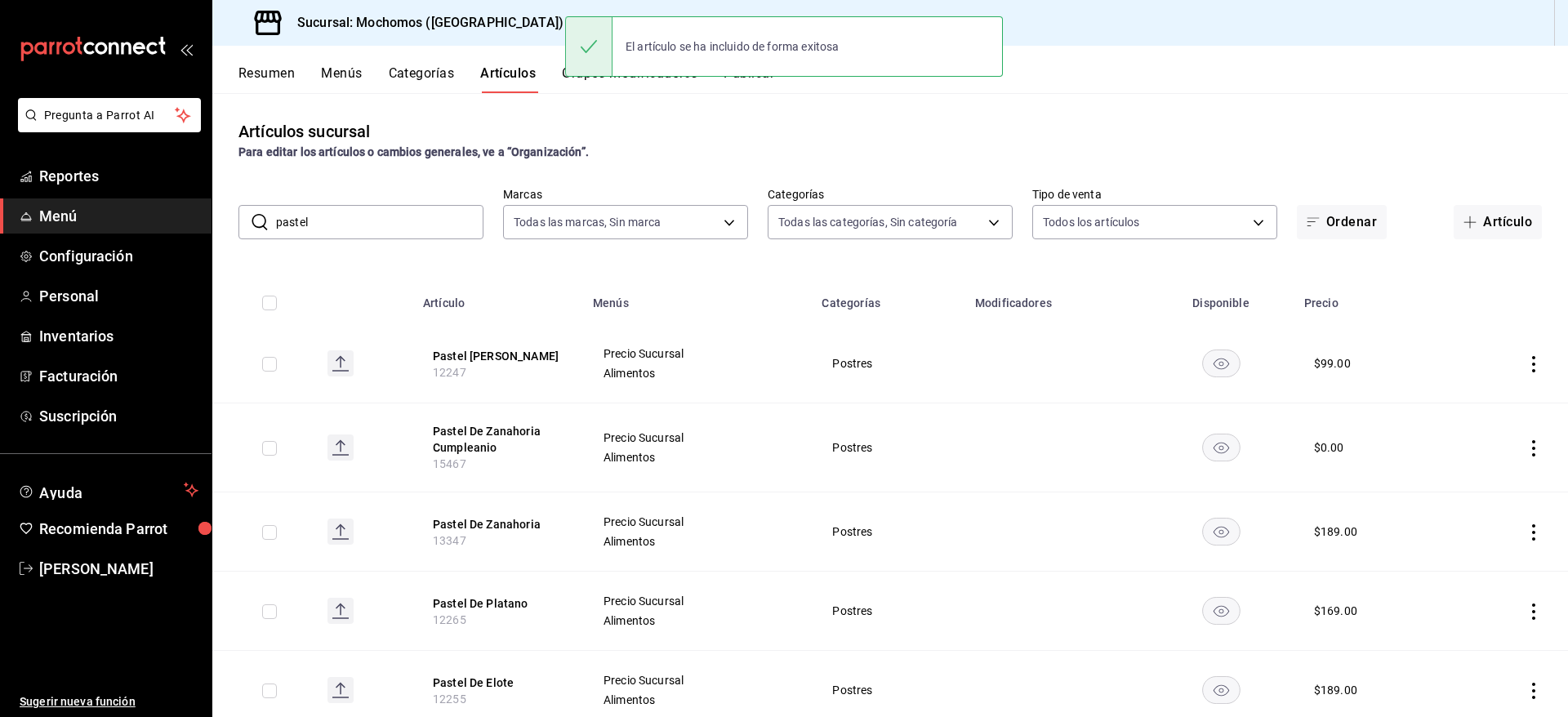
click at [368, 220] on input "pastel" at bounding box center [379, 222] width 208 height 33
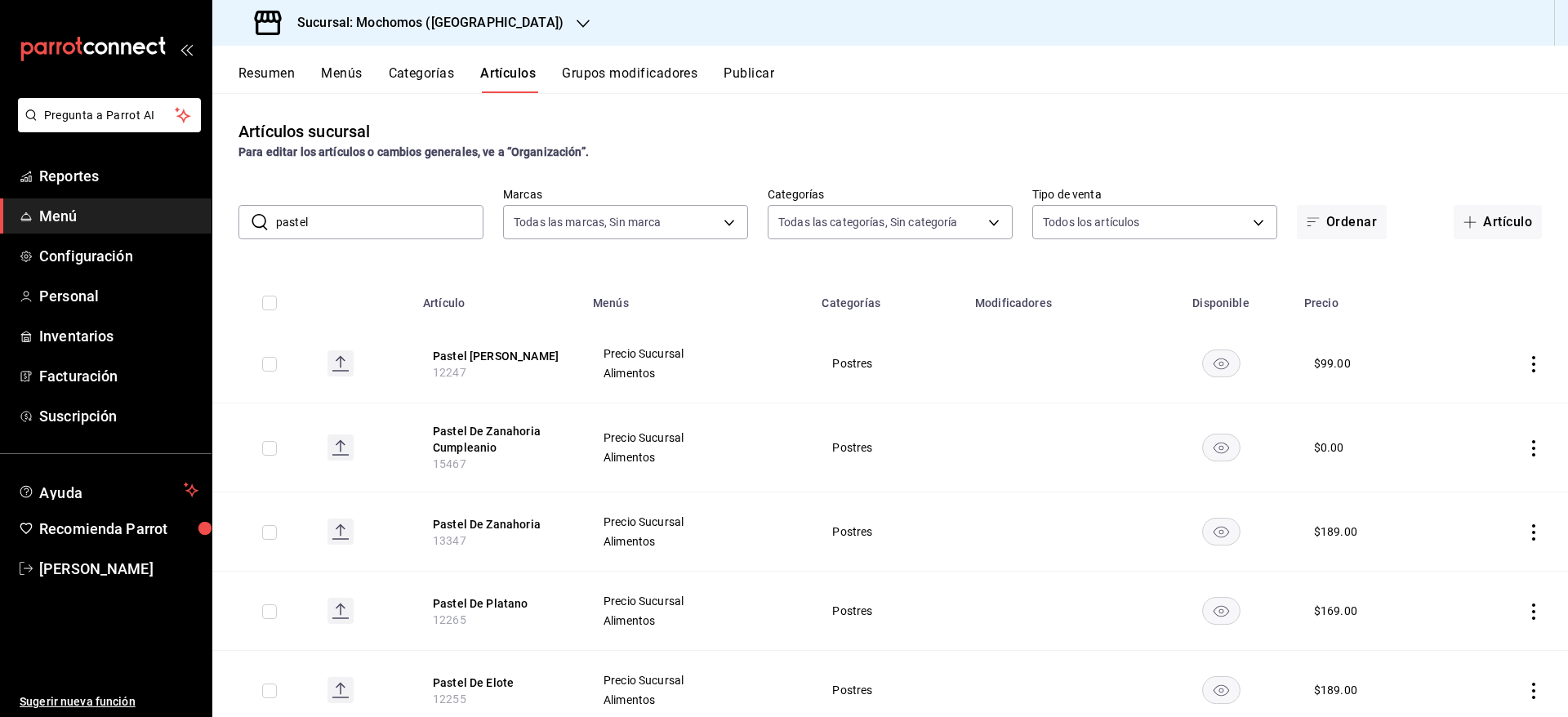
click at [368, 220] on input "pastel" at bounding box center [379, 222] width 208 height 33
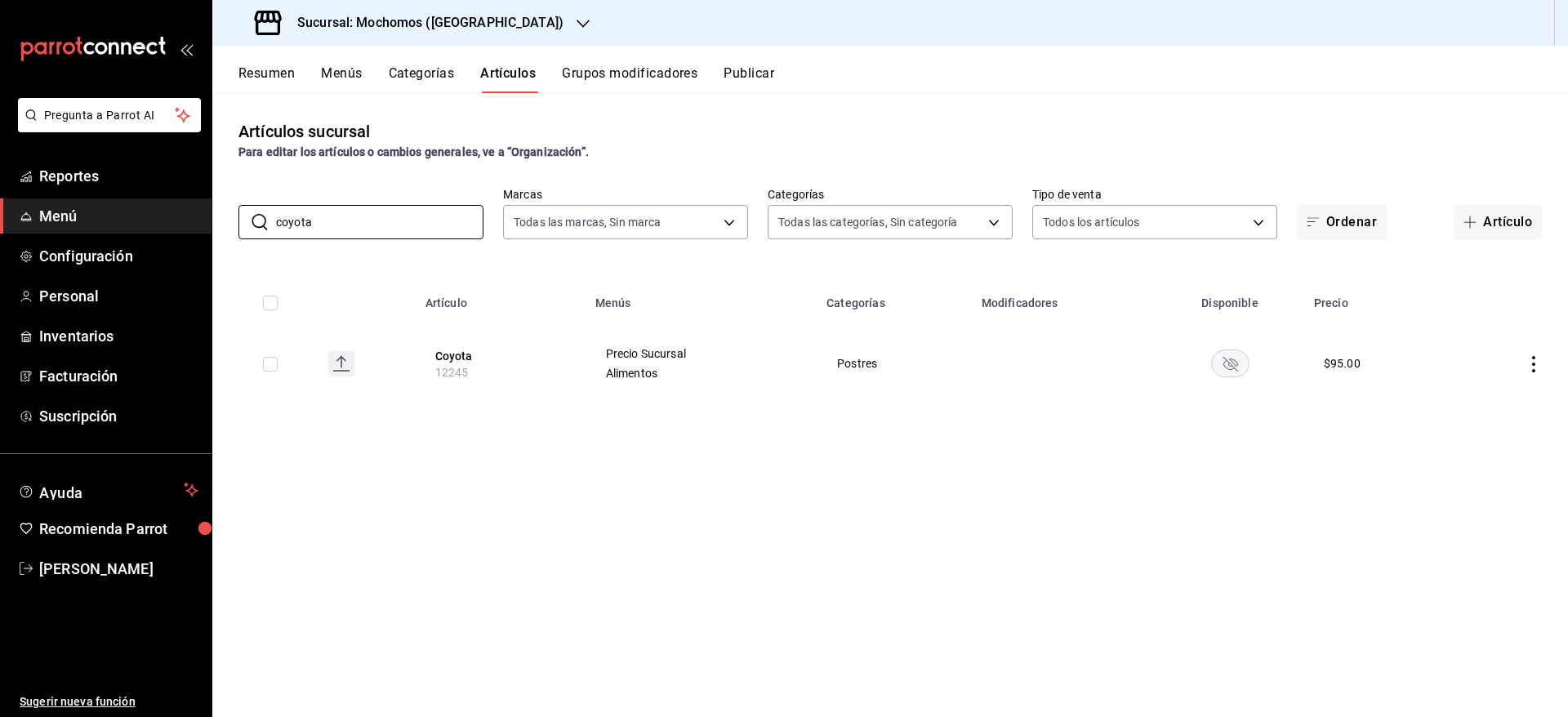
type input "coyota"
click at [1242, 364] on rect "availability-product" at bounding box center [1230, 362] width 37 height 27
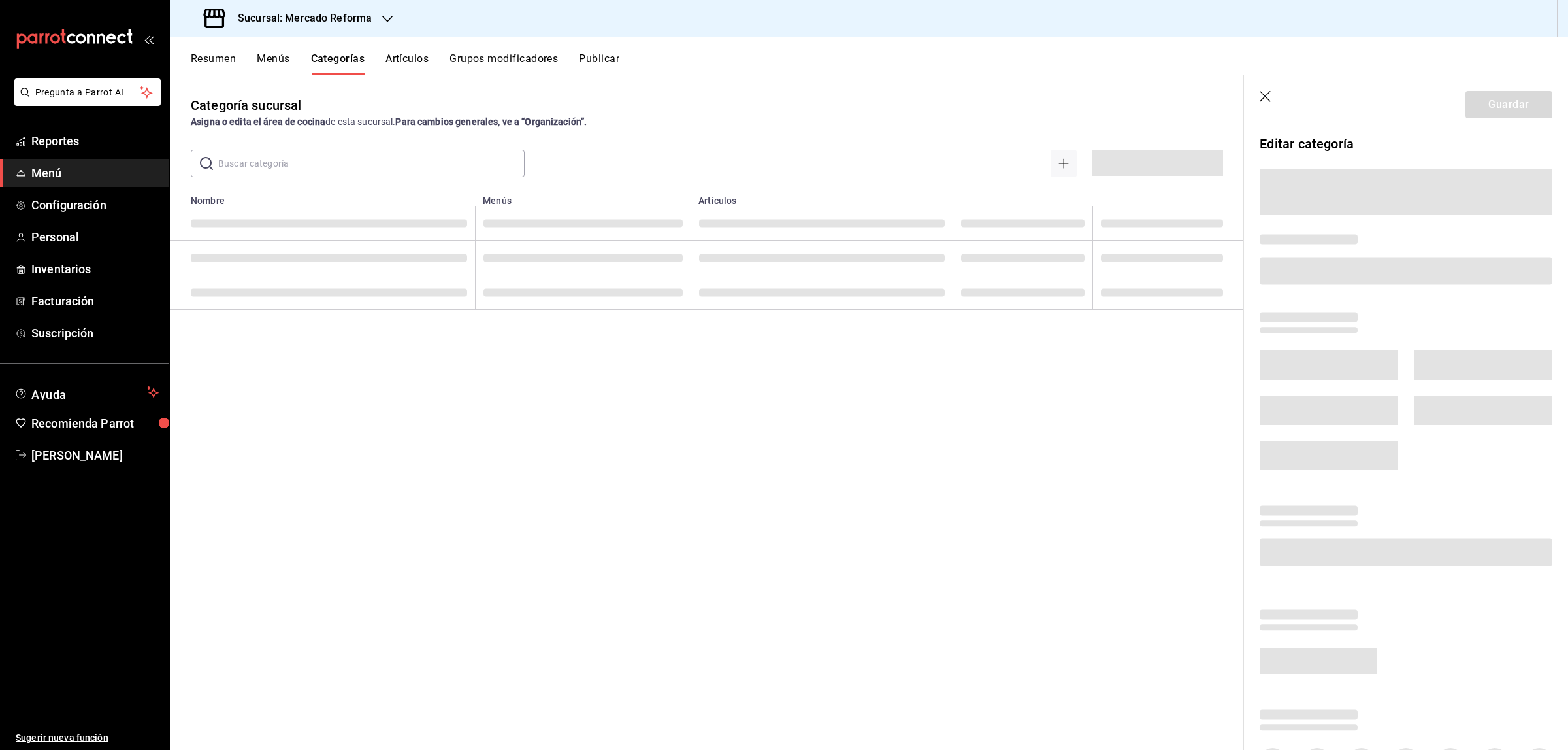
click at [414, 63] on button "Artículos" at bounding box center [407, 63] width 43 height 22
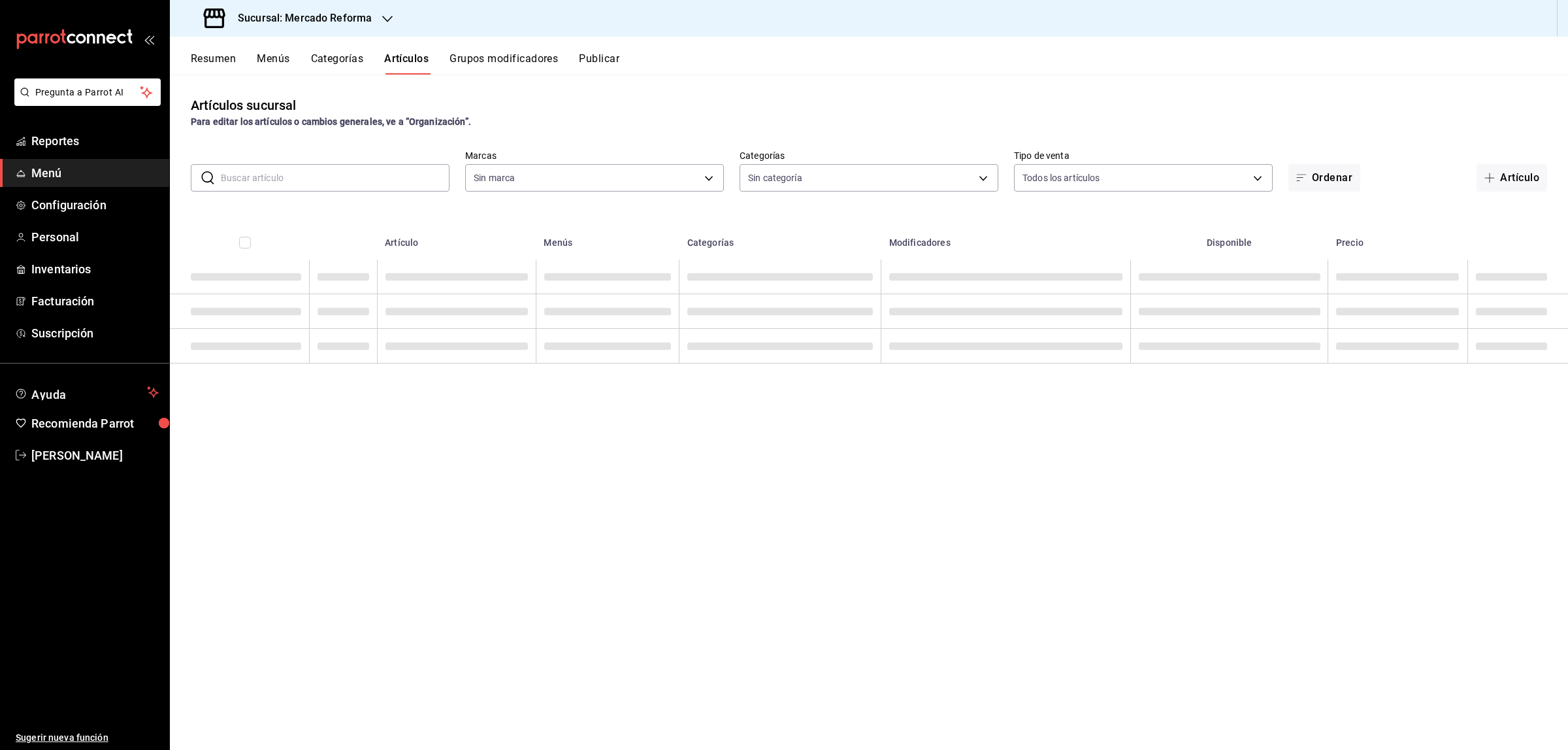
type input "92dc4cae-9c42-48a5-aa63-f50684ad7fd1,15a18657-e758-4947-b740-bbb2adede7dd,e517e…"
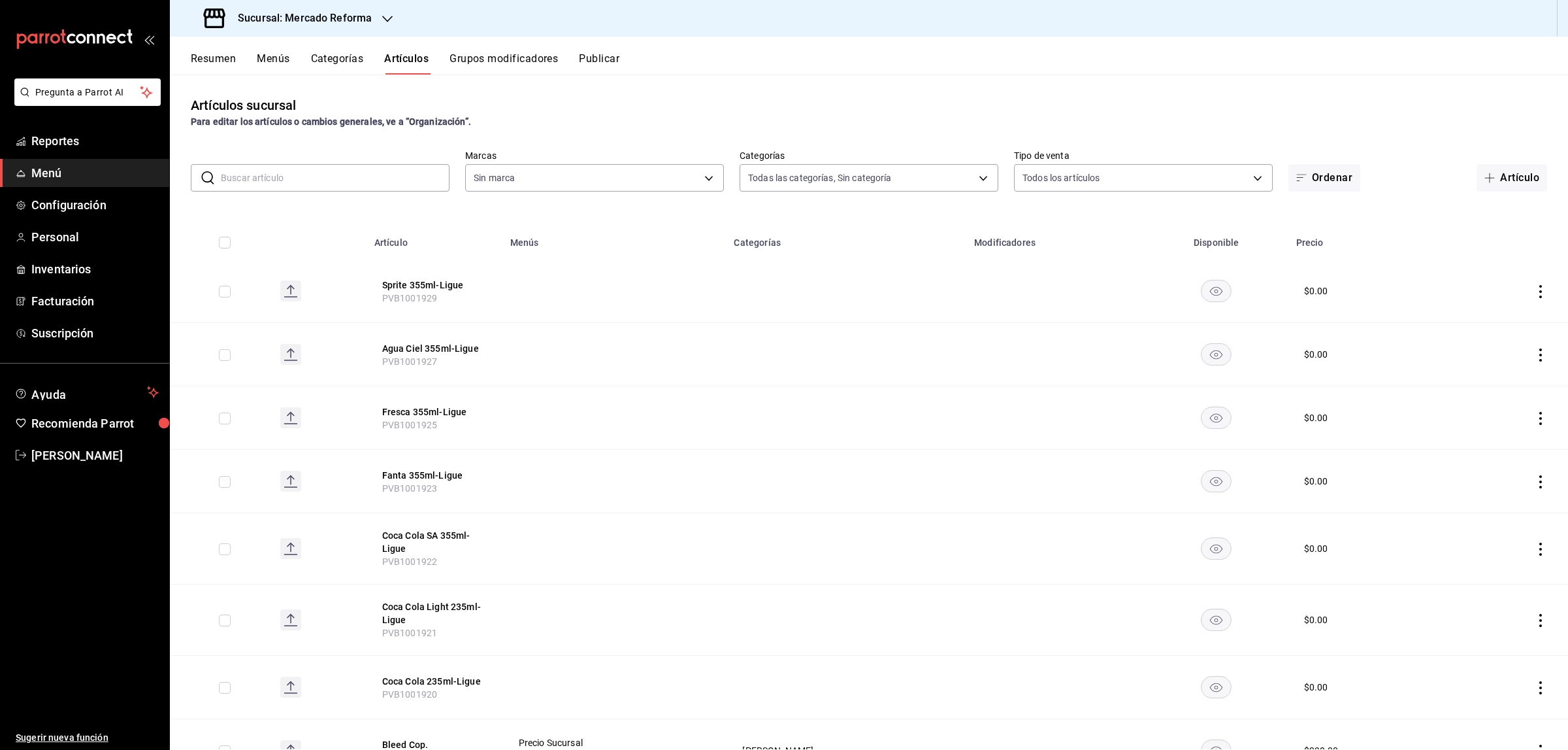
click at [361, 178] on input "text" at bounding box center [335, 177] width 229 height 26
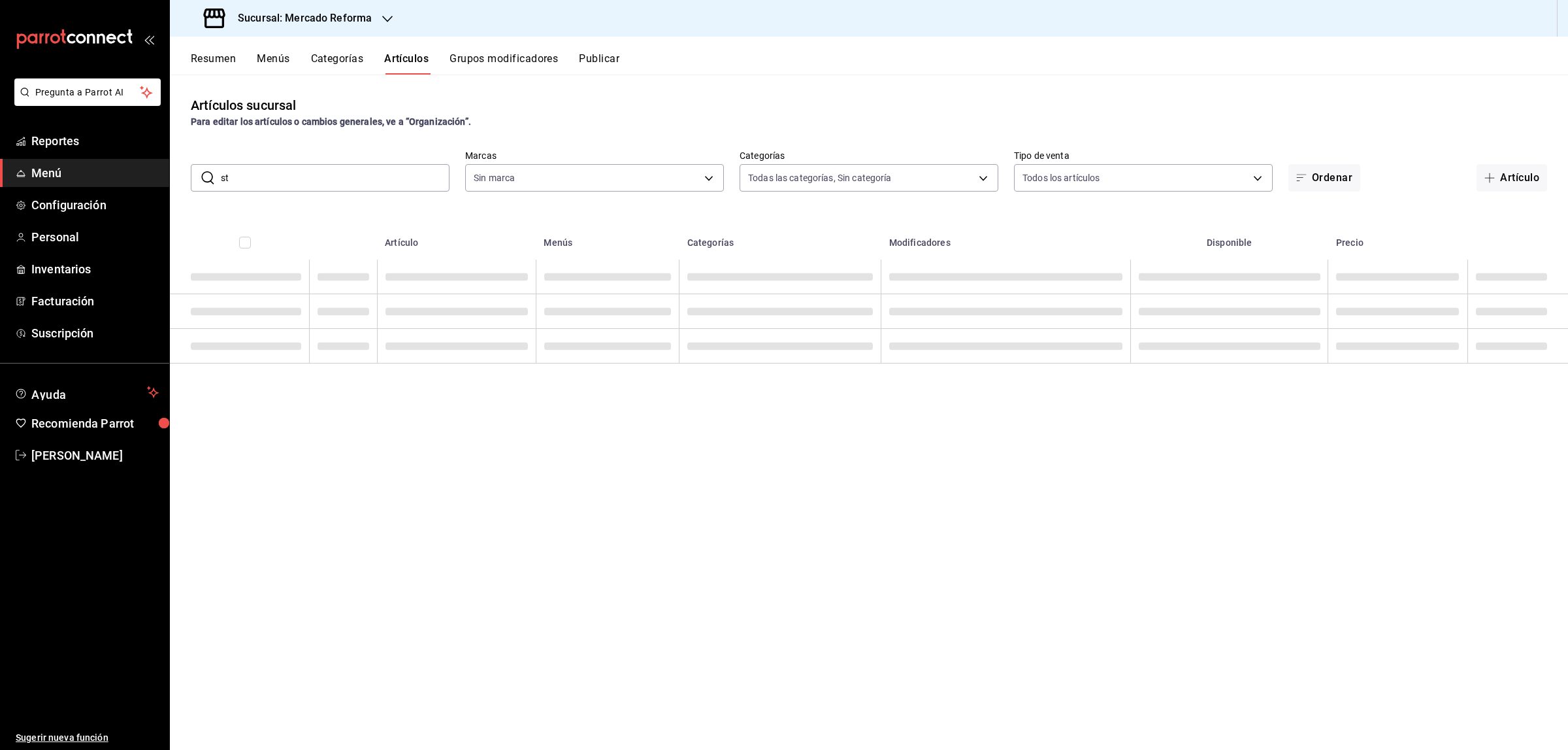
type input "st g"
type input "ae828a00-f9e9-46fb-a95c-bc024de736cf"
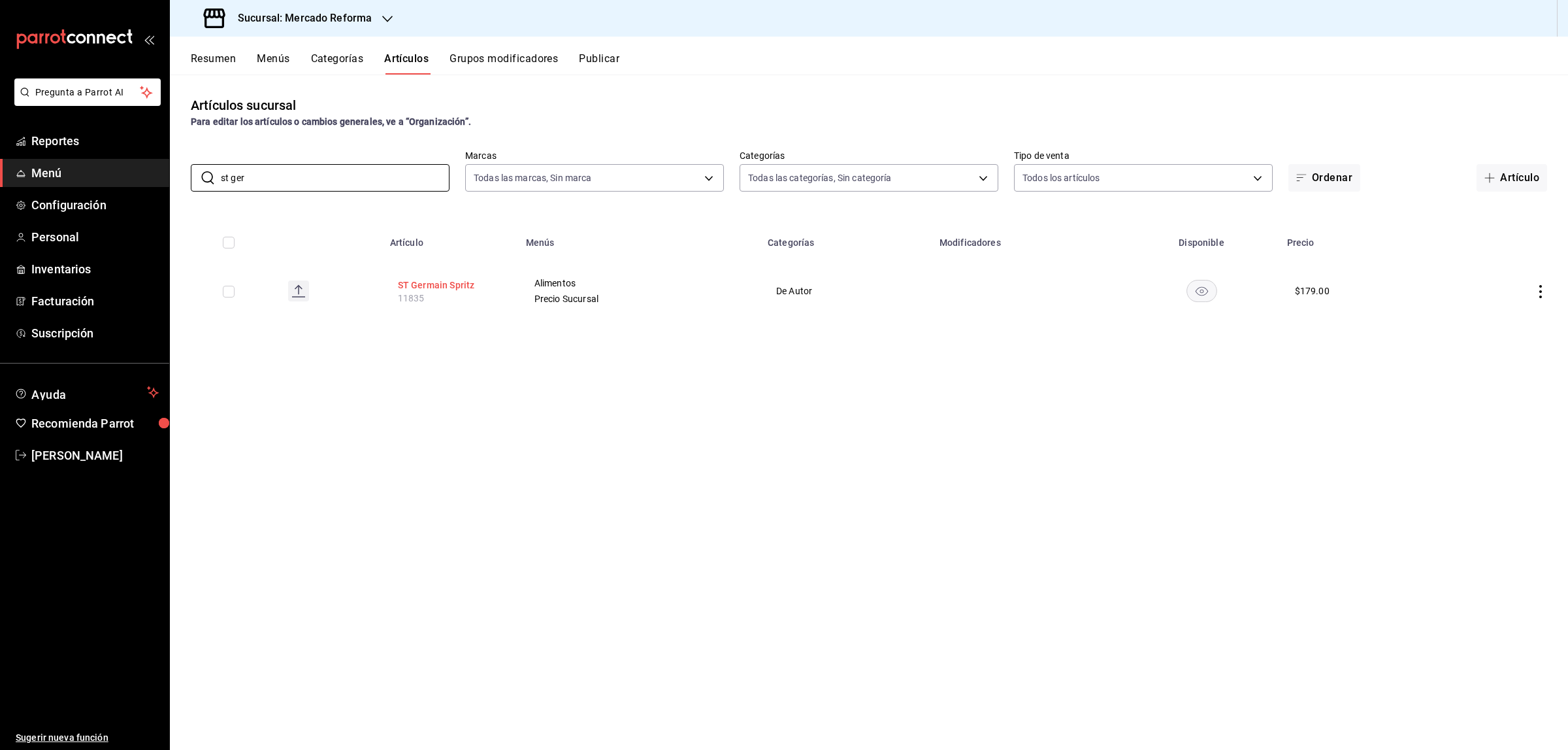
type input "st ger"
click at [434, 285] on button "ST Germain Spritz" at bounding box center [450, 285] width 105 height 13
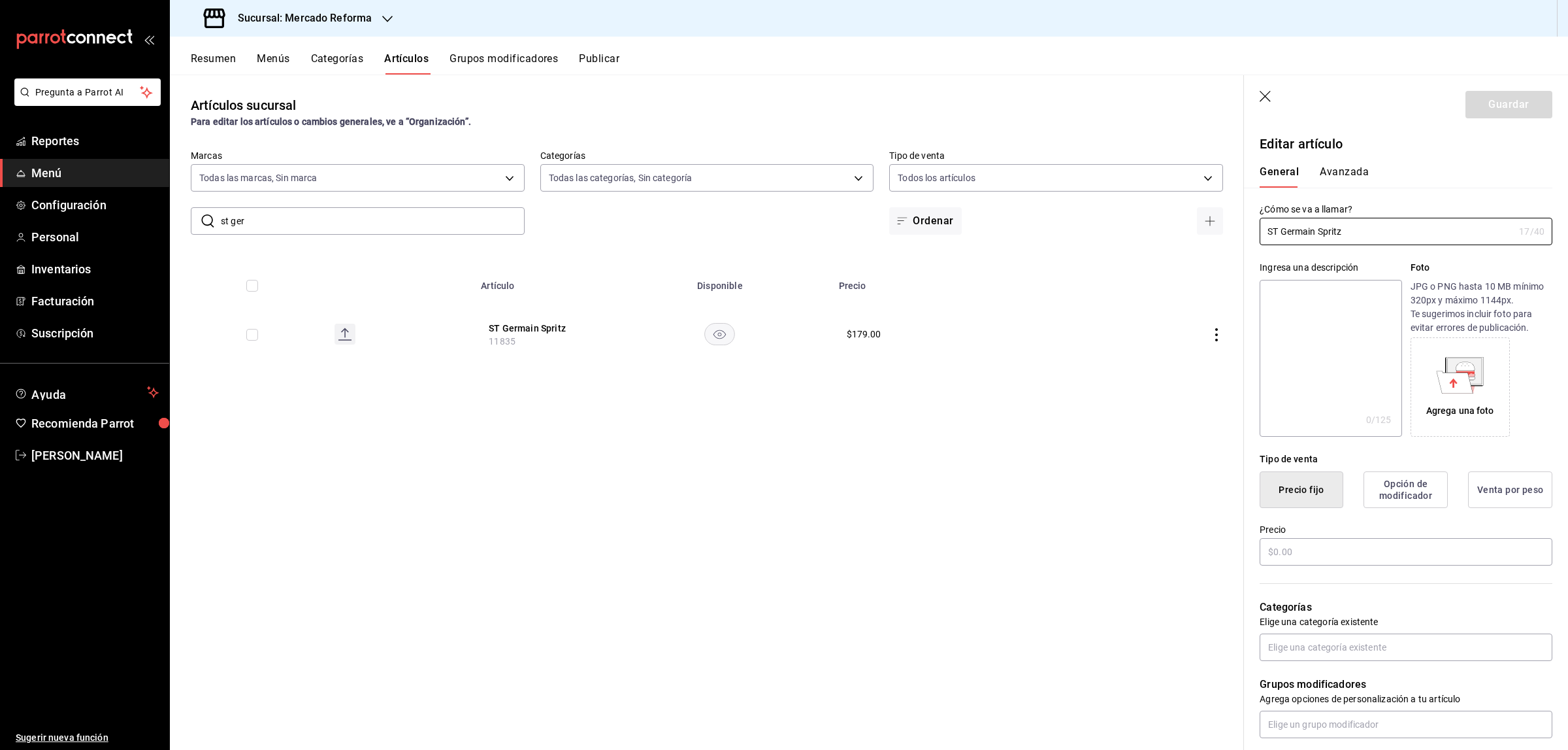
type input "$179.00"
type input "E48"
type input "90101500"
radio input "true"
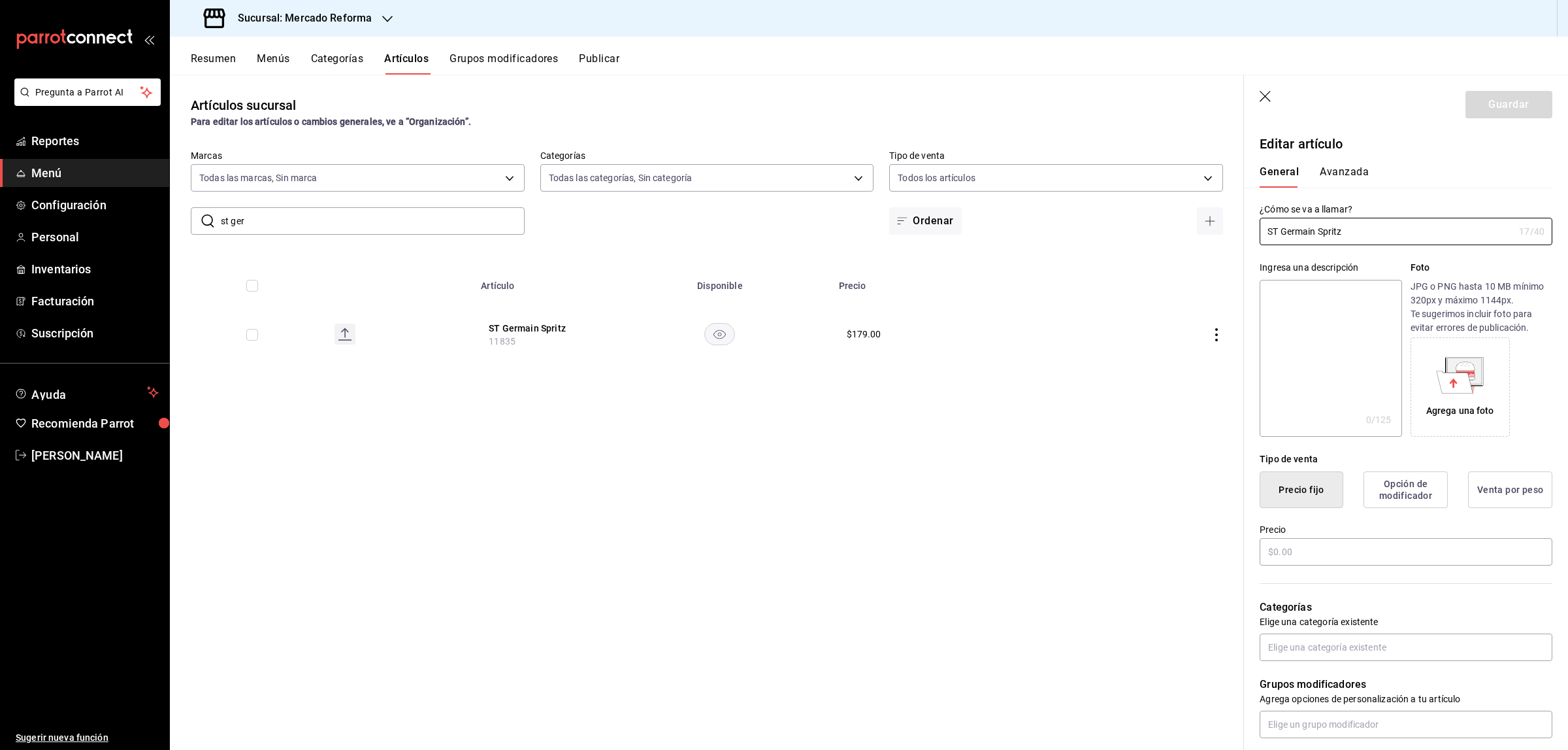
type input "8b99f038-1433-4a48-977c-97a1ecafe181"
click at [1254, 170] on button "Avanzada" at bounding box center [1344, 177] width 49 height 22
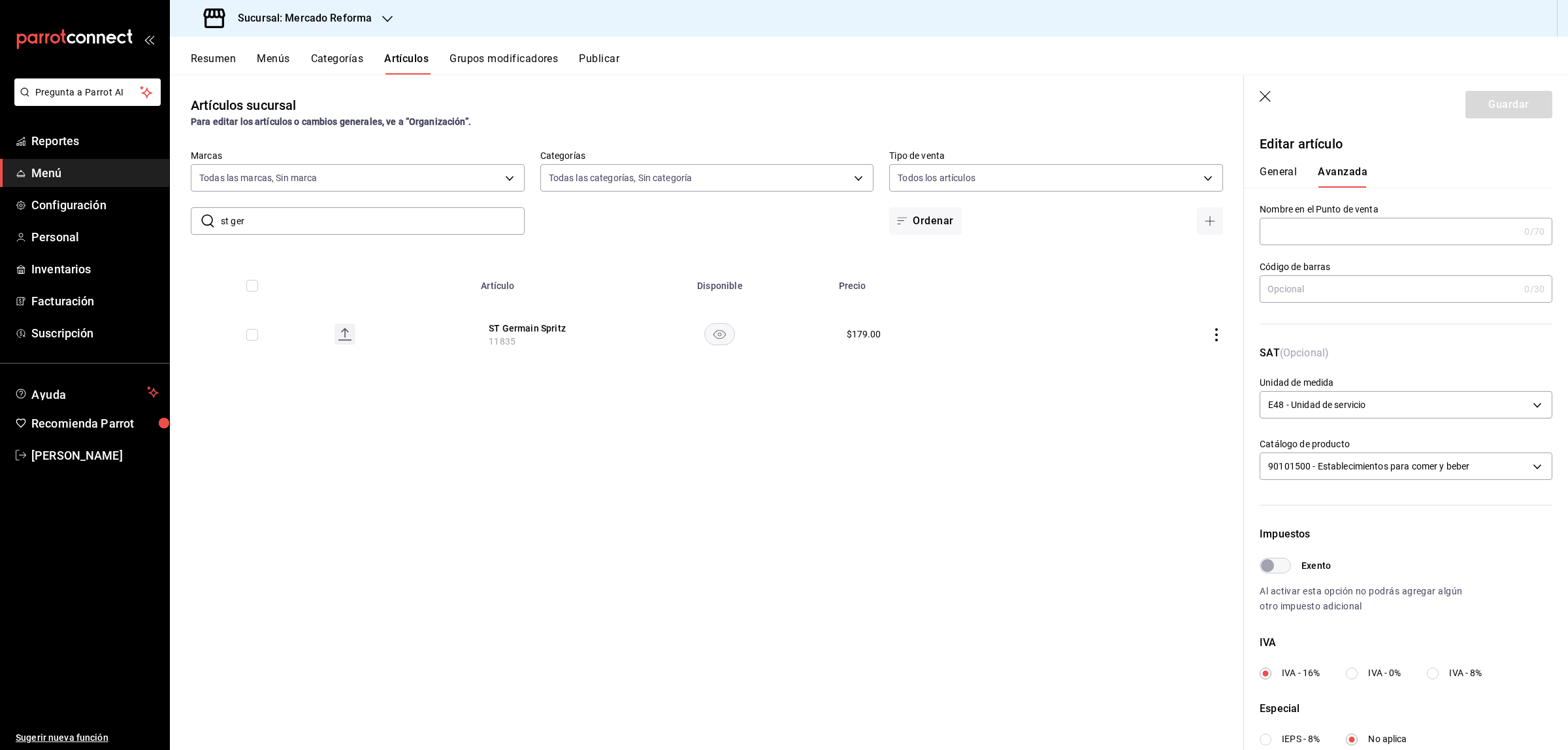
scroll to position [174, 0]
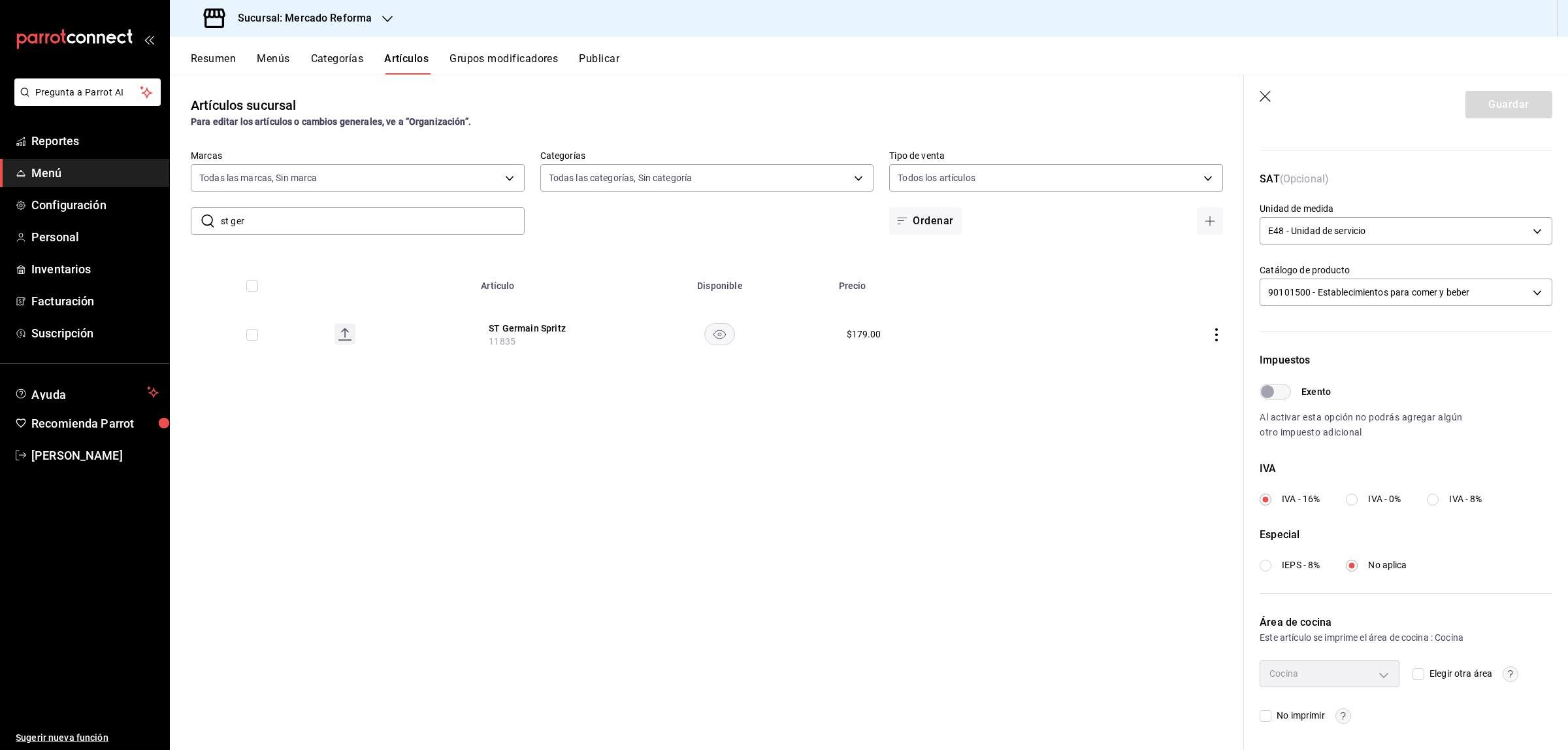
click at [1254, 573] on input "Elegir otra área" at bounding box center [1418, 674] width 12 height 12
checkbox input "true"
click at [1254, 573] on body "Pregunta a Parrot AI Reportes Menú Configuración Personal Inventarios Facturaci…" at bounding box center [784, 375] width 1568 height 750
click at [1254, 573] on span "Barra" at bounding box center [1337, 703] width 88 height 13
type input "b323e40e-db3e-41d5-b2f4-1dc0c3e2502a"
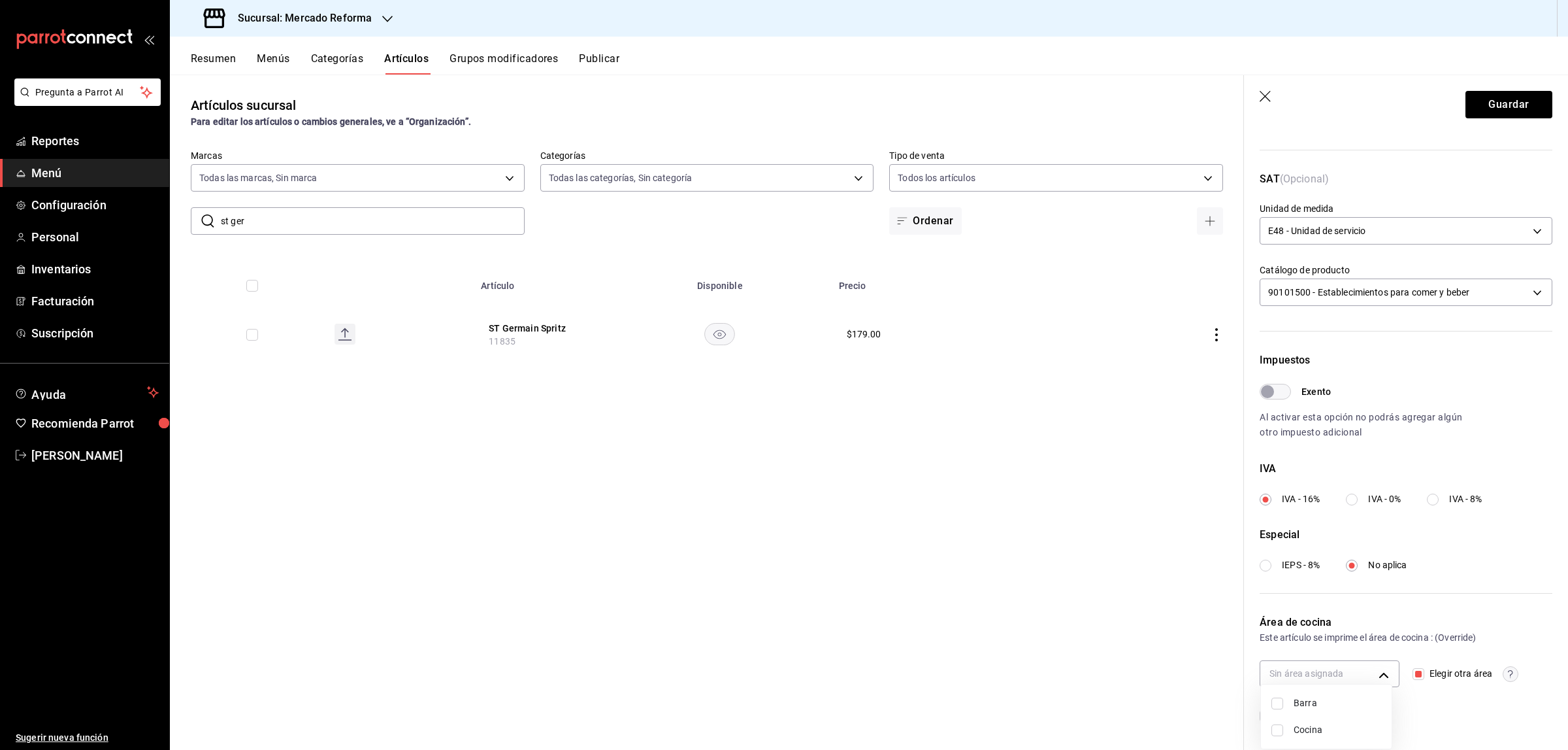
checkbox input "true"
click at [1254, 189] on div at bounding box center [784, 375] width 1568 height 750
click at [1254, 118] on button "Guardar" at bounding box center [1509, 104] width 87 height 28
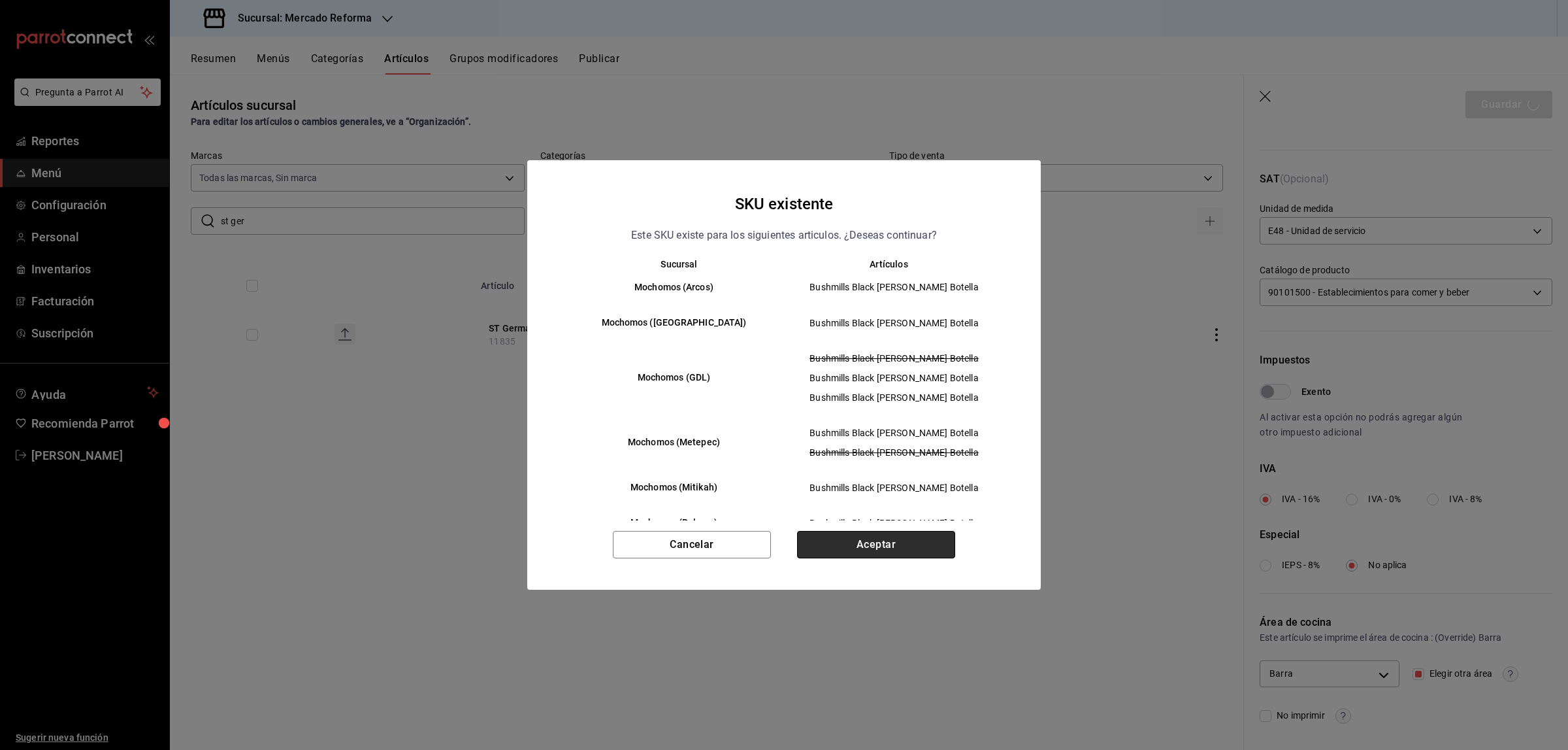
click at [831, 547] on button "Aceptar" at bounding box center [876, 544] width 158 height 28
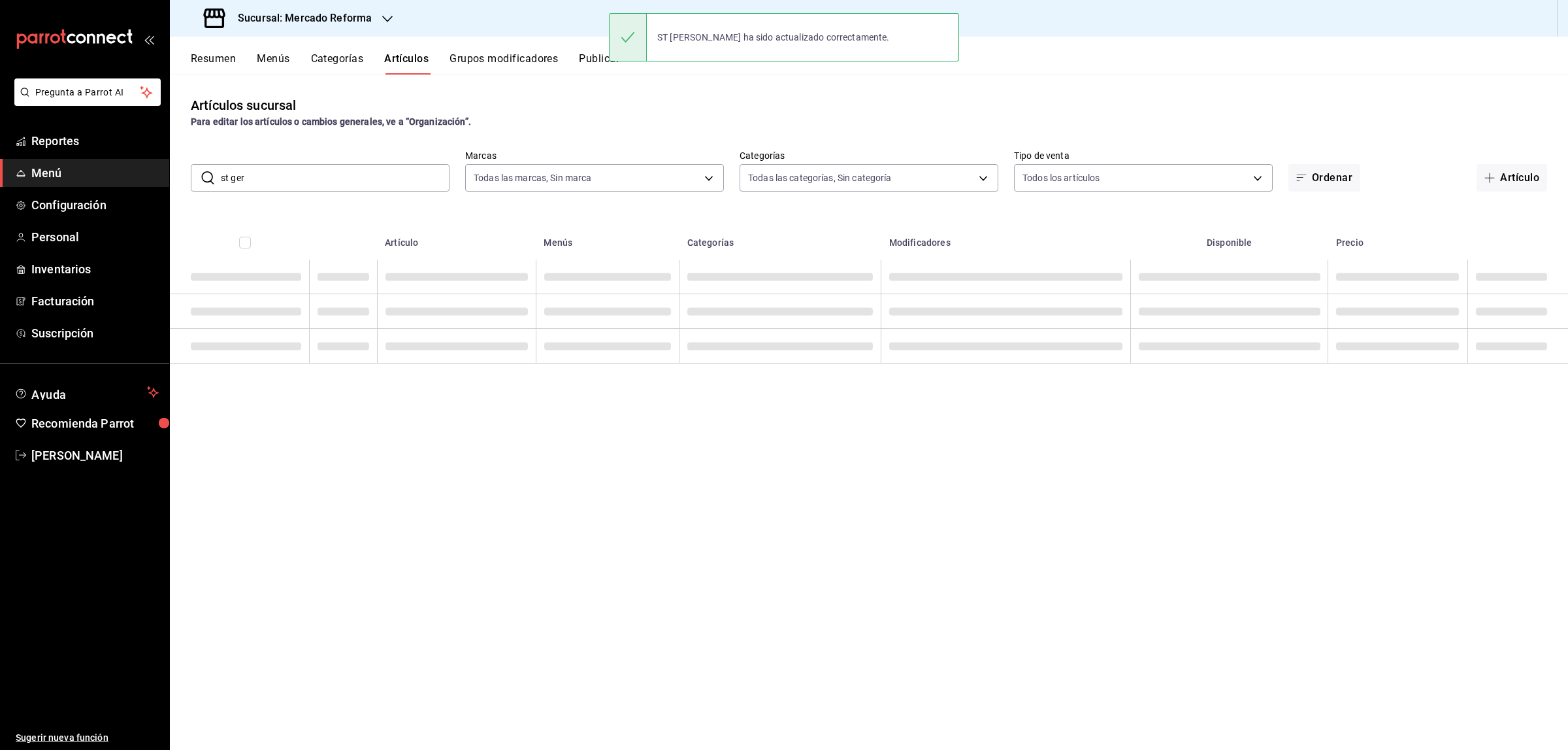
click at [278, 181] on input "st ger" at bounding box center [335, 177] width 229 height 26
type input "s"
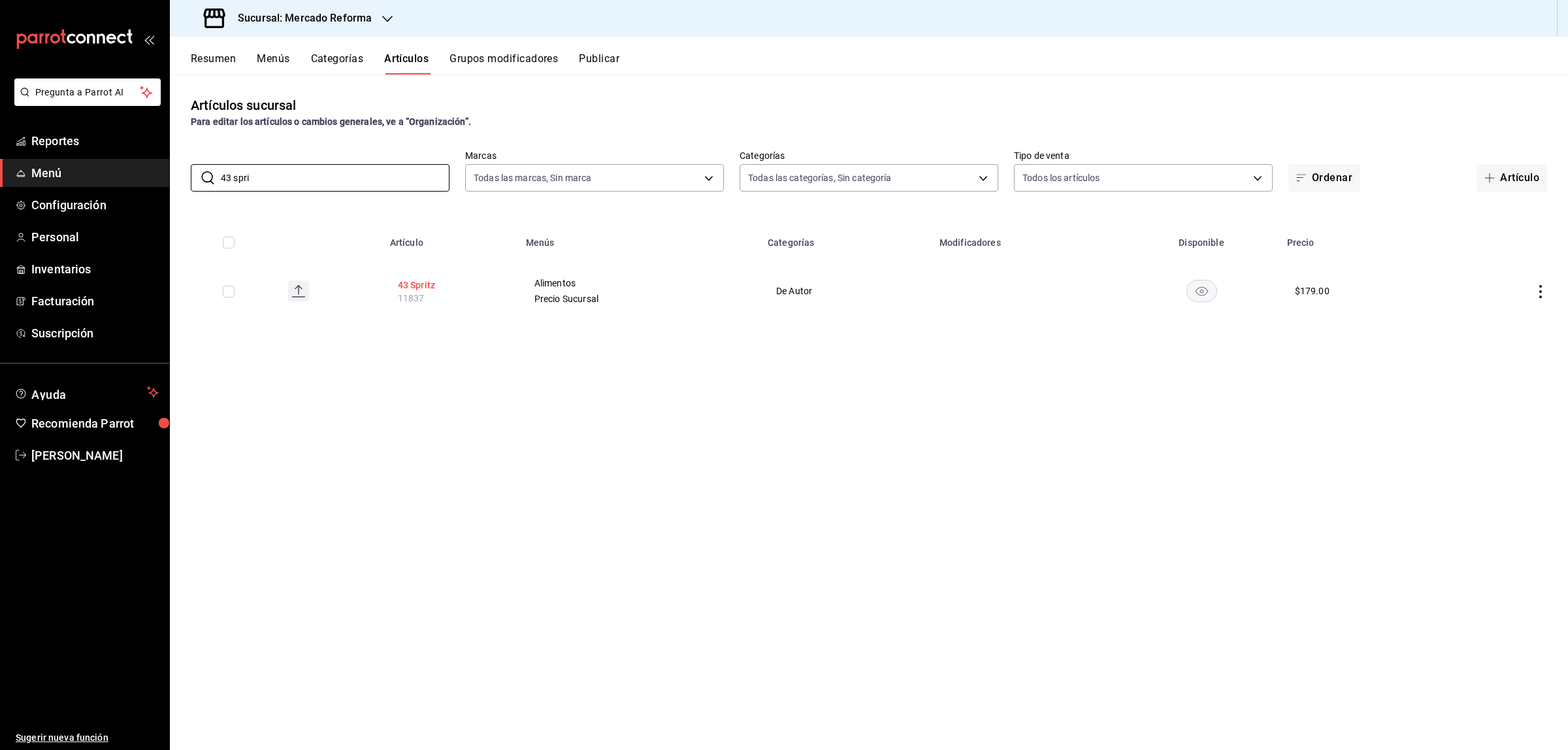
type input "43 spri"
click at [422, 281] on button "43 Spritz" at bounding box center [450, 285] width 105 height 13
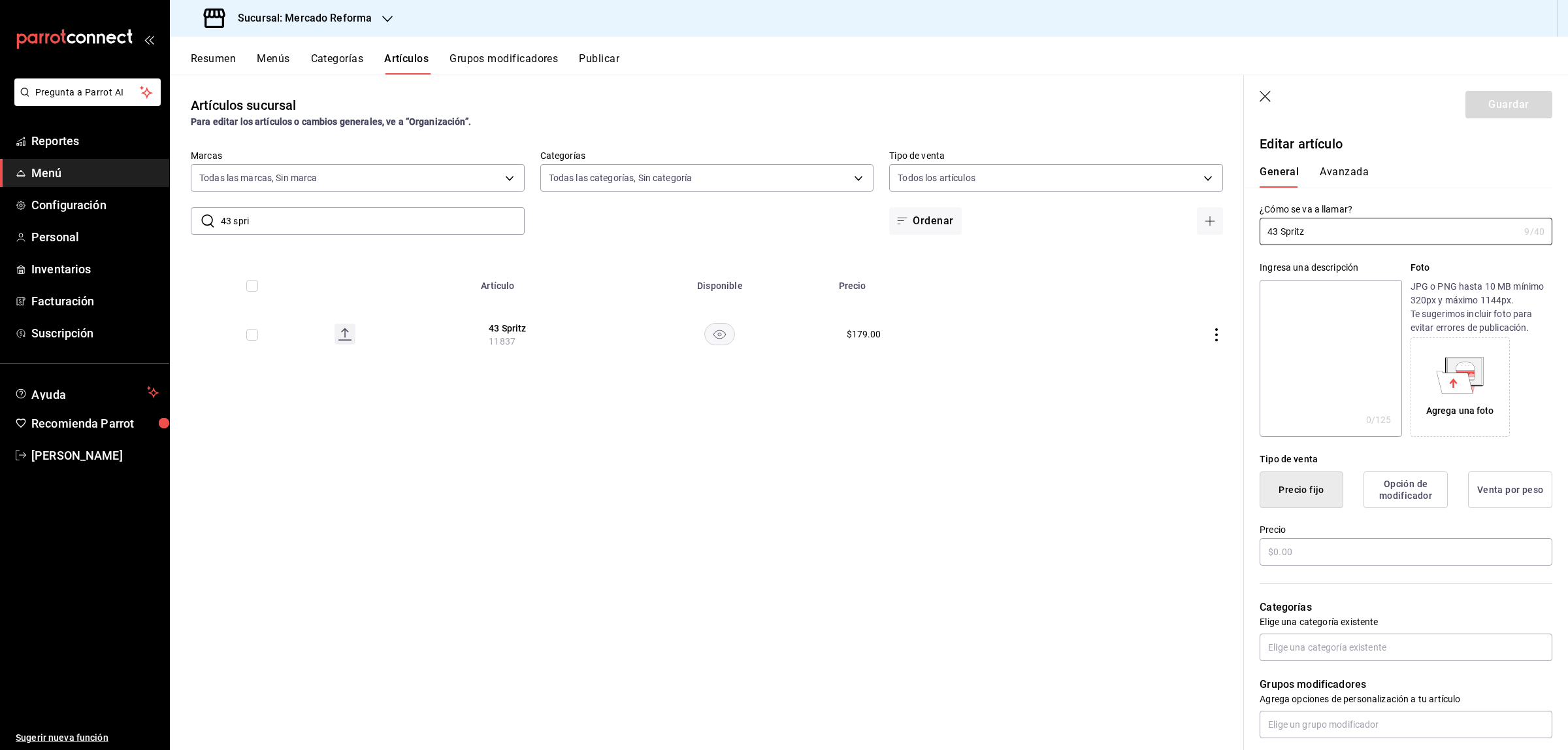
type input "$179.00"
type input "E48"
type input "90101500"
radio input "true"
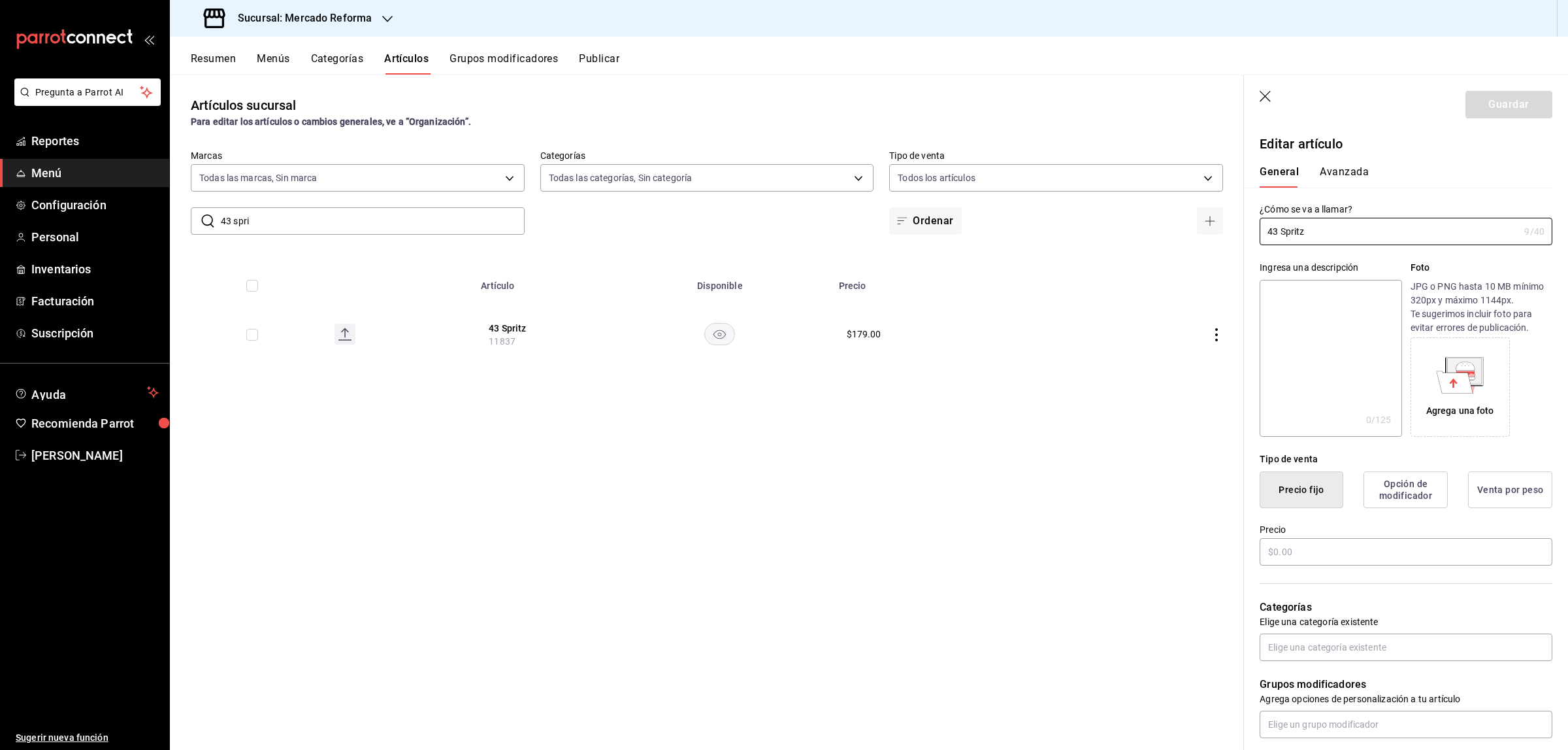
type input "8b99f038-1433-4a48-977c-97a1ecafe181"
click at [1254, 162] on div "General Avanzada" at bounding box center [1398, 170] width 308 height 34
click at [1254, 179] on button "Avanzada" at bounding box center [1344, 177] width 49 height 22
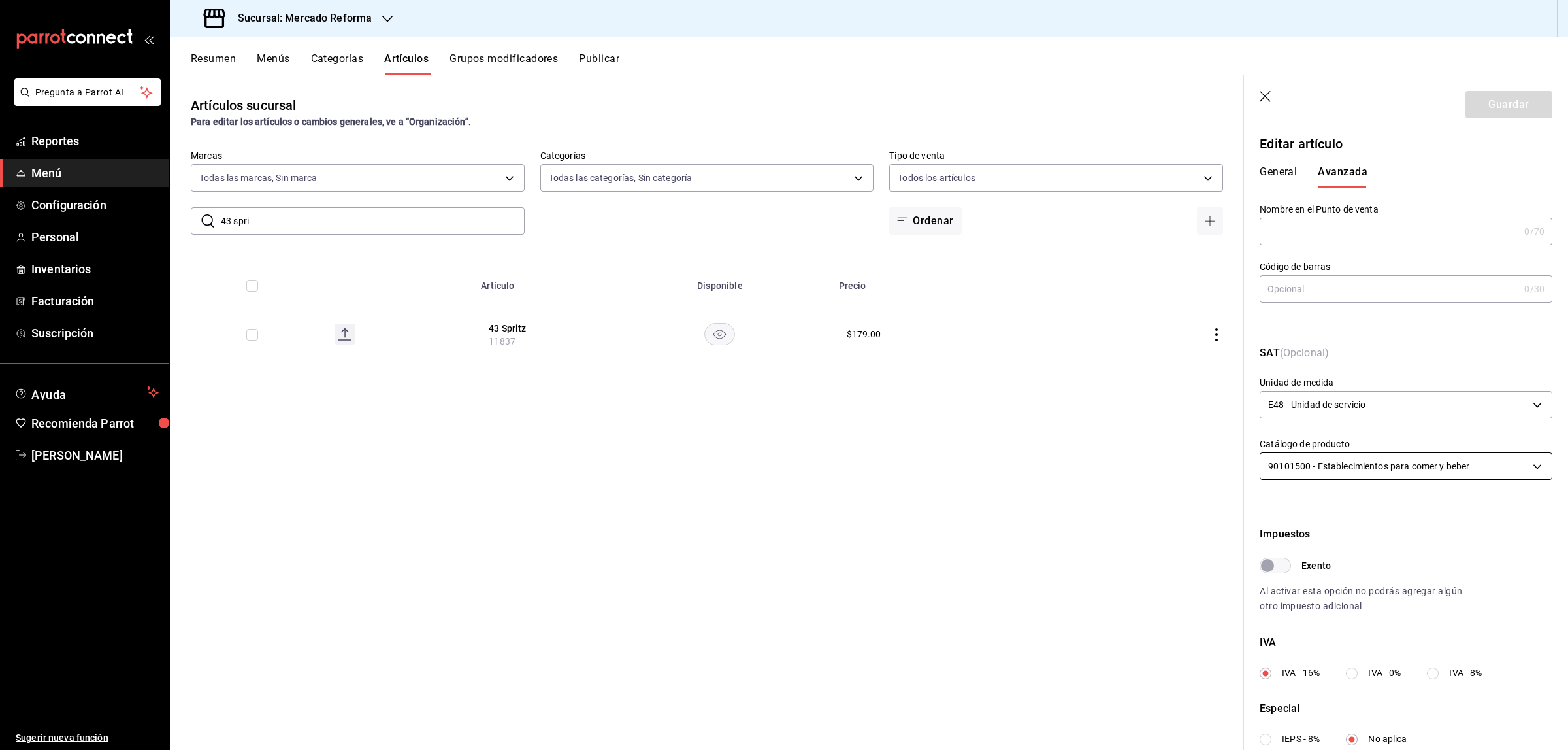
scroll to position [174, 0]
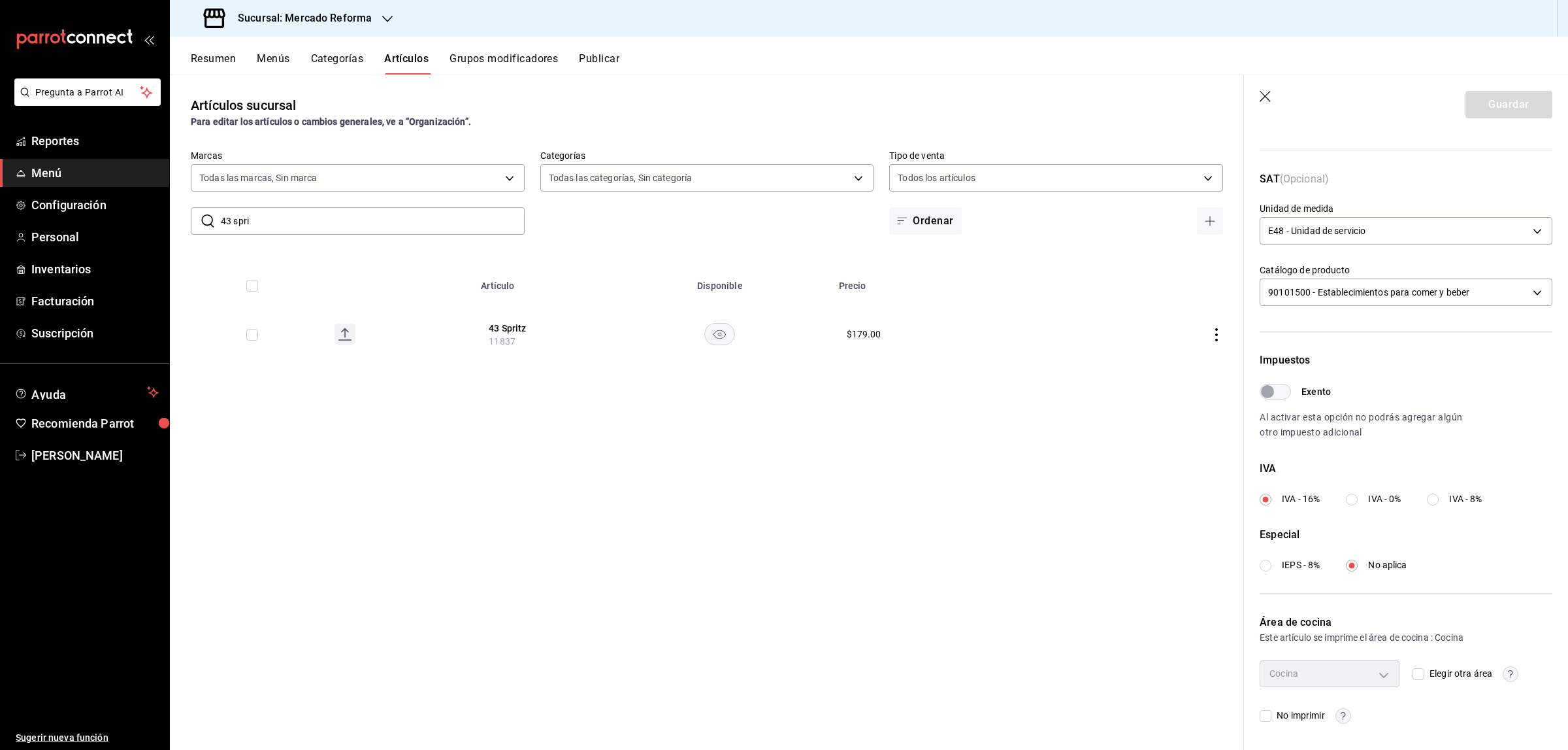
click at [1254, 573] on div "Elegir otra área" at bounding box center [1482, 673] width 140 height 26
click at [1254, 573] on input "Elegir otra área" at bounding box center [1418, 674] width 12 height 12
checkbox input "true"
click at [1254, 573] on body "Pregunta a Parrot AI Reportes Menú Configuración Personal Inventarios Facturaci…" at bounding box center [784, 375] width 1568 height 750
click at [1254, 573] on li "Barra" at bounding box center [1327, 703] width 131 height 27
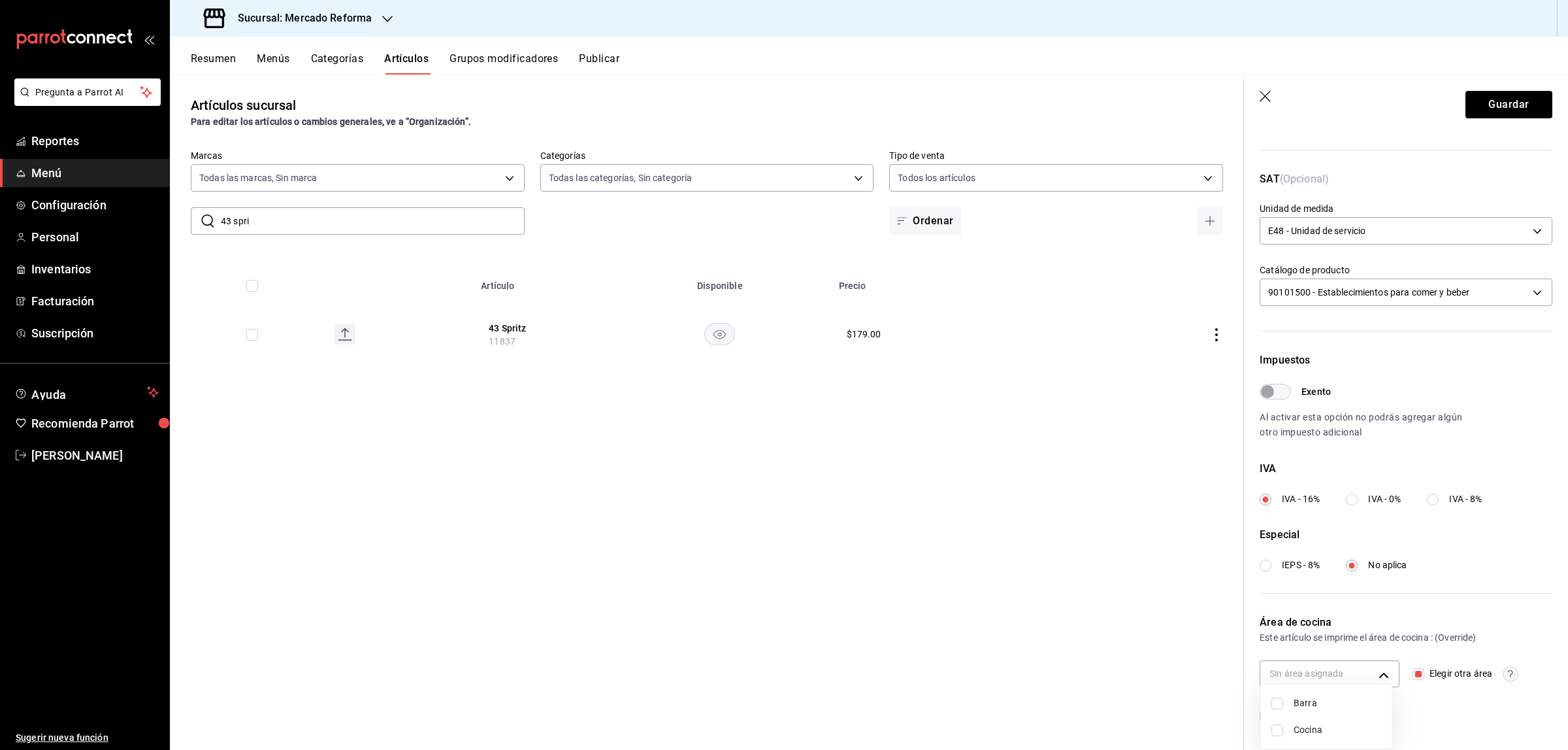
type input "b323e40e-db3e-41d5-b2f4-1dc0c3e2502a"
checkbox input "true"
click at [1254, 121] on div at bounding box center [784, 375] width 1568 height 750
click at [1254, 108] on button "Guardar" at bounding box center [1509, 104] width 87 height 28
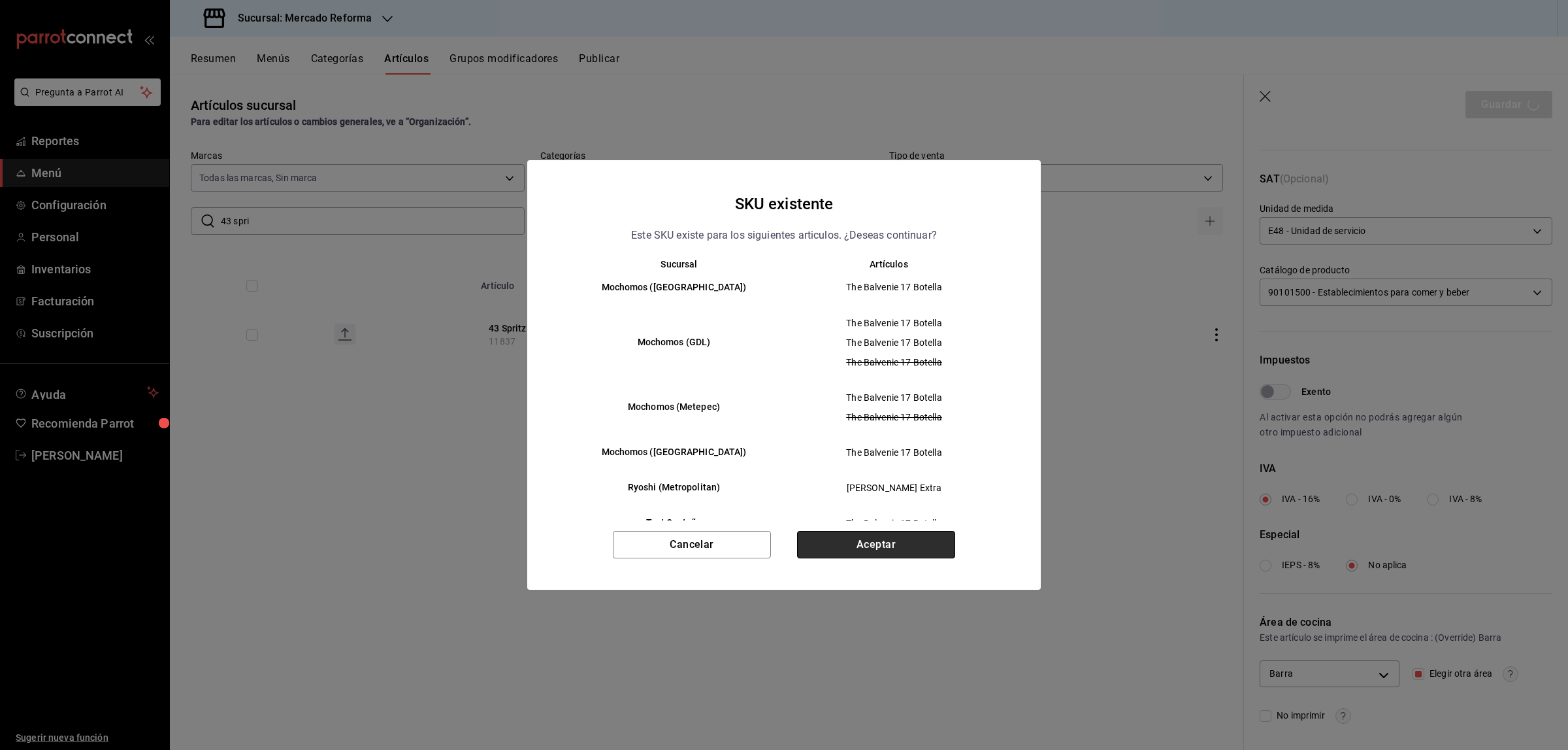
click at [923, 549] on button "Aceptar" at bounding box center [876, 544] width 158 height 28
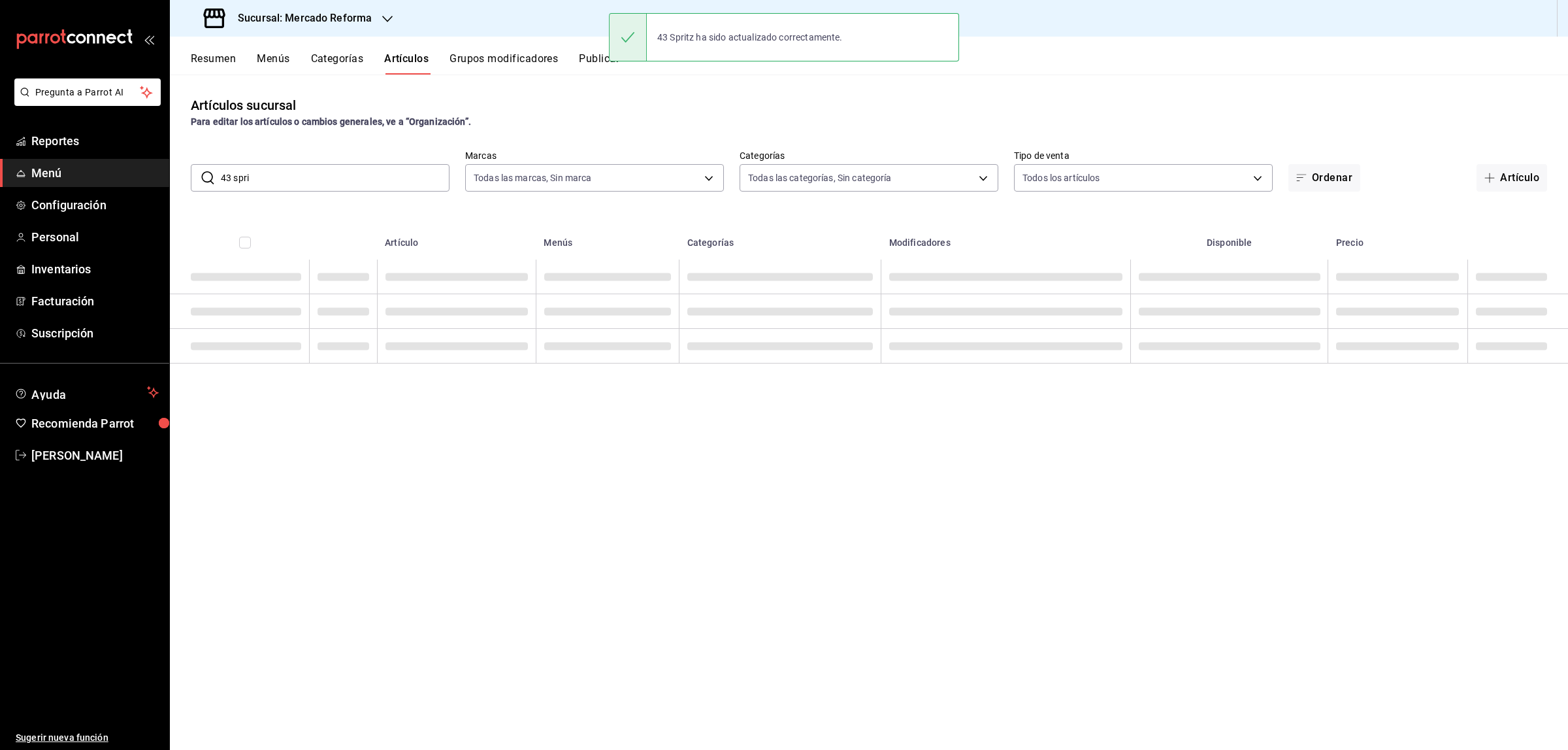
click at [299, 174] on input "43 spri" at bounding box center [335, 177] width 229 height 26
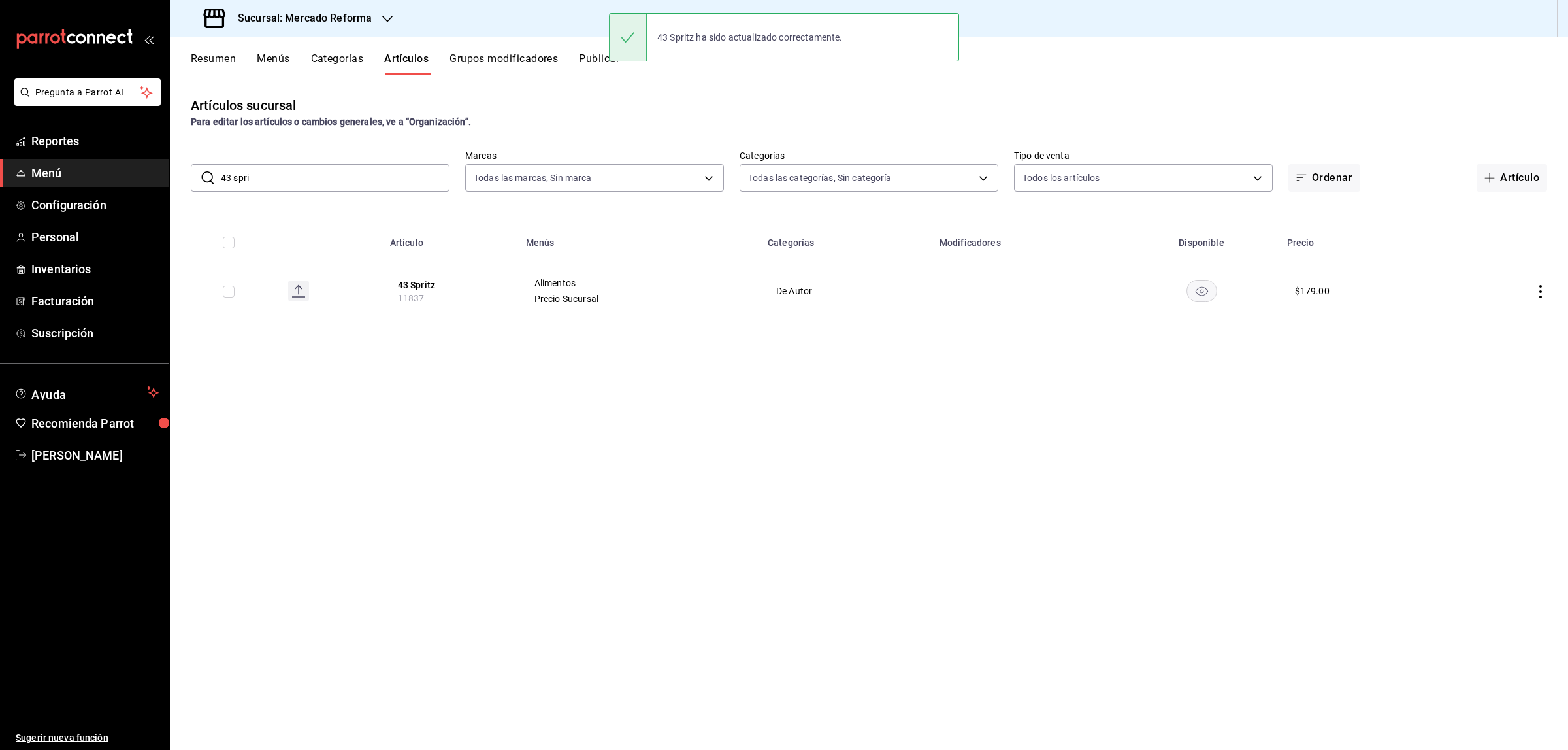
click at [299, 174] on input "43 spri" at bounding box center [335, 177] width 229 height 26
type input "joya de fra"
click at [418, 285] on button "Joya de Frambuesa" at bounding box center [450, 285] width 105 height 13
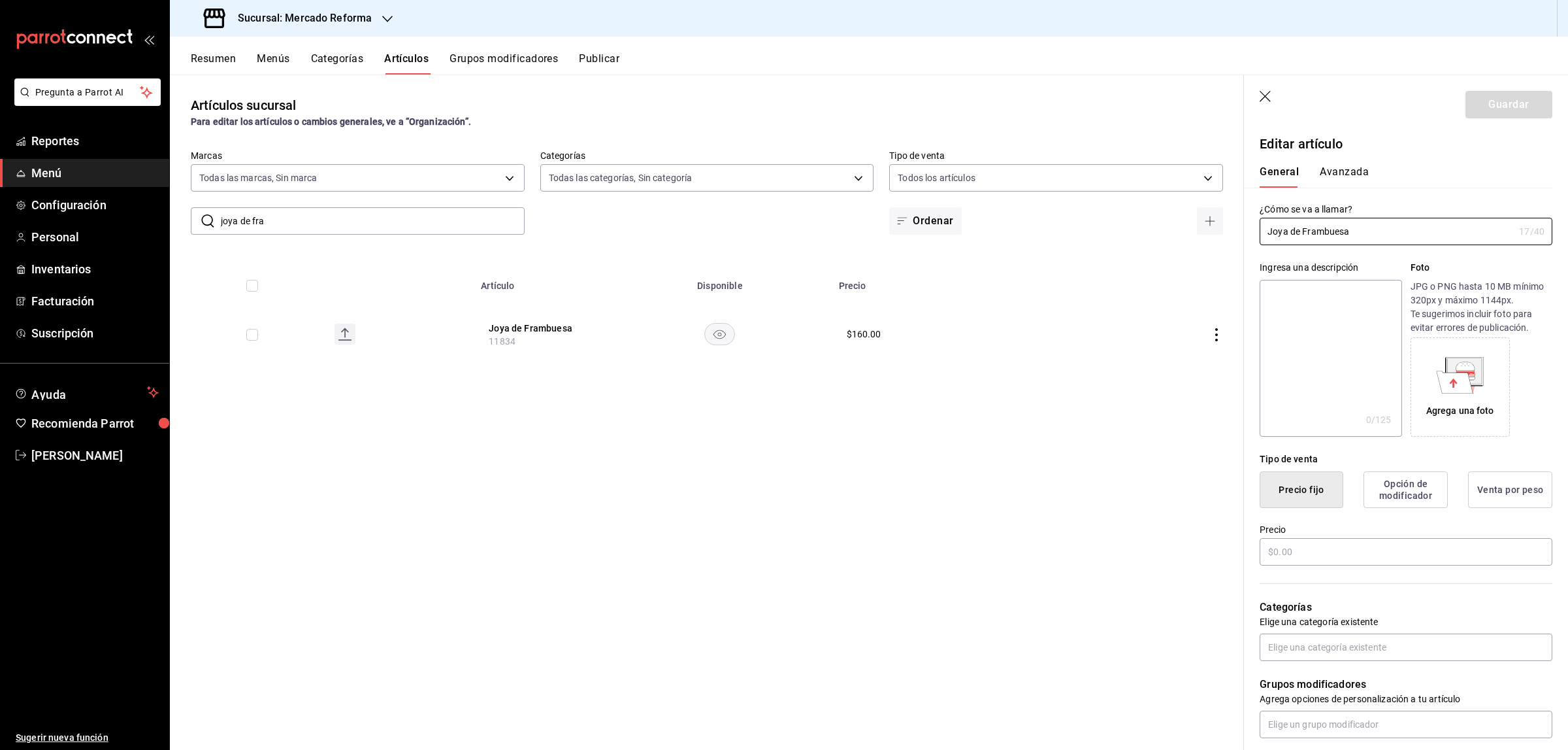
type input "$160.00"
click at [1254, 170] on button "Avanzada" at bounding box center [1344, 177] width 49 height 22
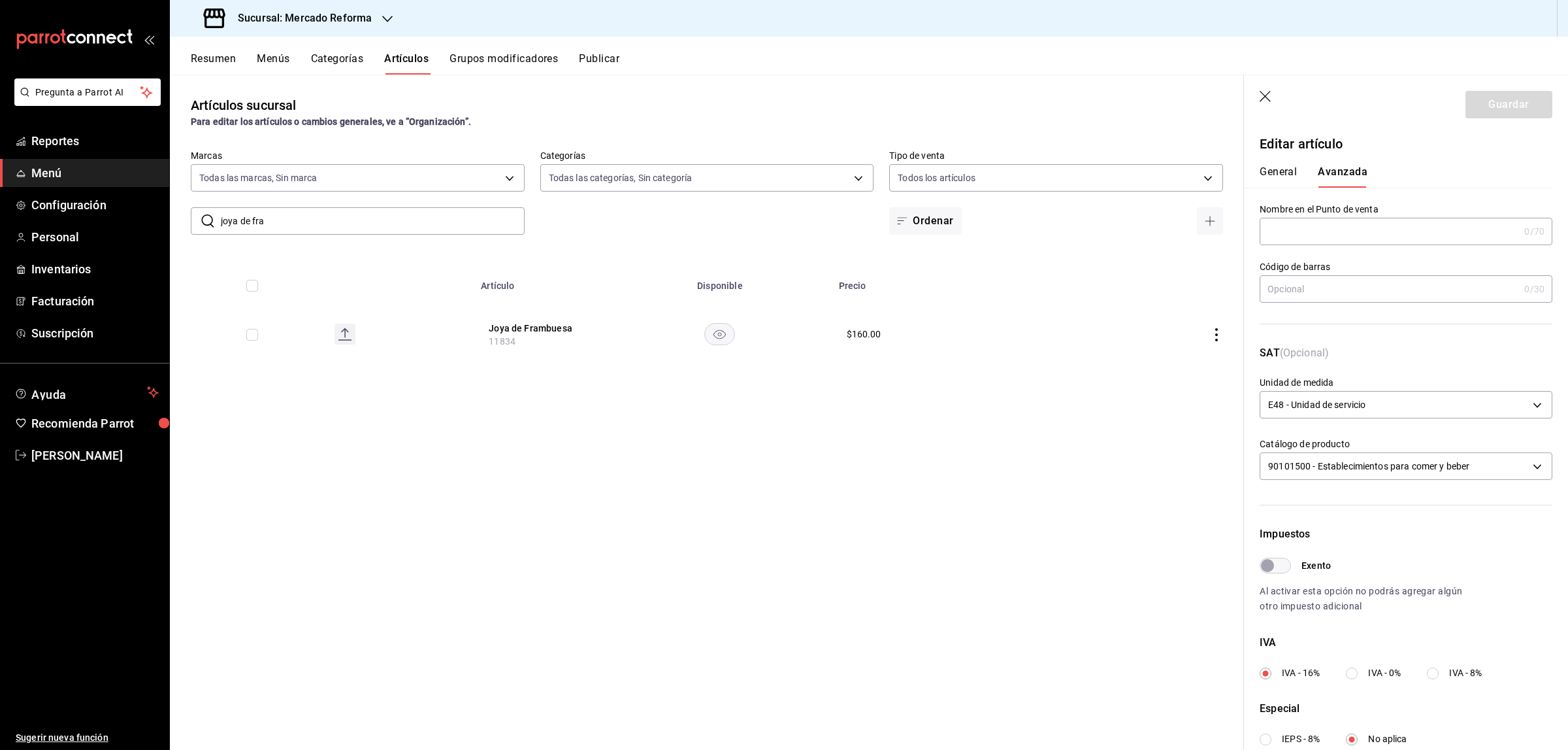
scroll to position [174, 0]
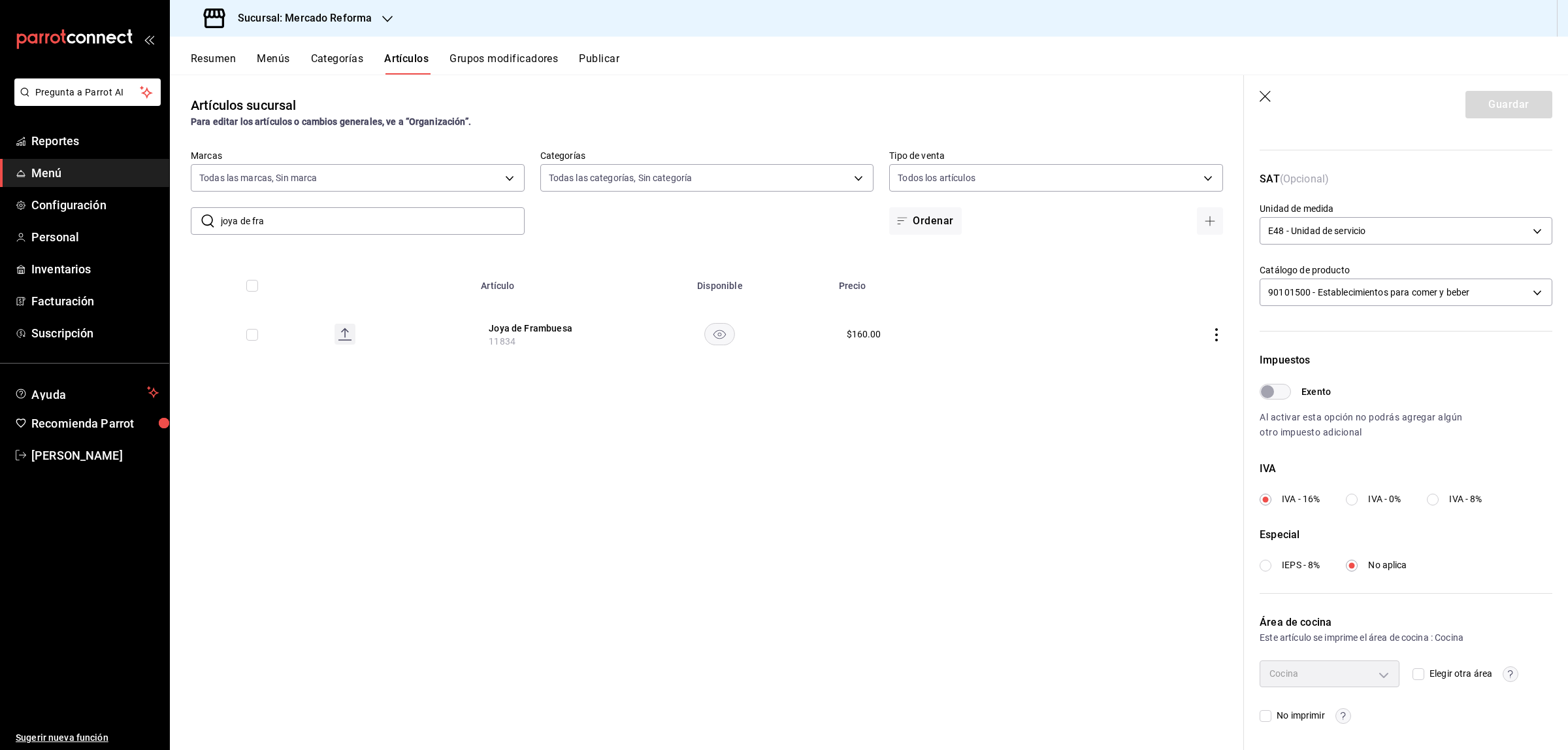
click at [1254, 573] on input "Elegir otra área" at bounding box center [1418, 674] width 12 height 12
checkbox input "true"
click at [1254, 573] on body "Pregunta a Parrot AI Reportes Menú Configuración Personal Inventarios Facturaci…" at bounding box center [784, 375] width 1568 height 750
click at [1254, 573] on span "Barra" at bounding box center [1337, 703] width 88 height 13
type input "b323e40e-db3e-41d5-b2f4-1dc0c3e2502a"
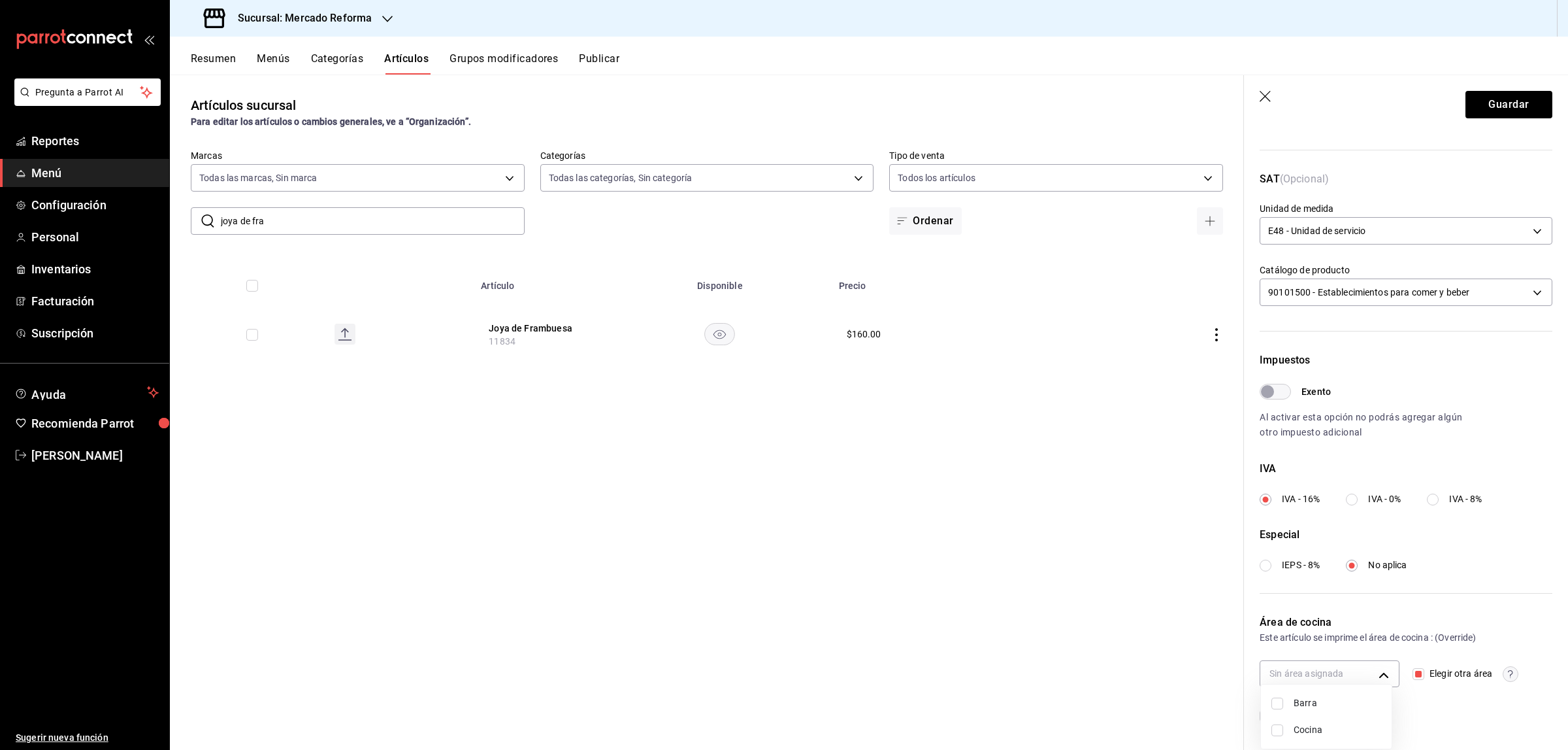
checkbox input "true"
click at [1254, 573] on div at bounding box center [784, 375] width 1568 height 750
click at [1254, 102] on button "Guardar" at bounding box center [1509, 104] width 87 height 28
click at [1254, 102] on div "Guardar" at bounding box center [1509, 104] width 87 height 28
